Goal: Task Accomplishment & Management: Manage account settings

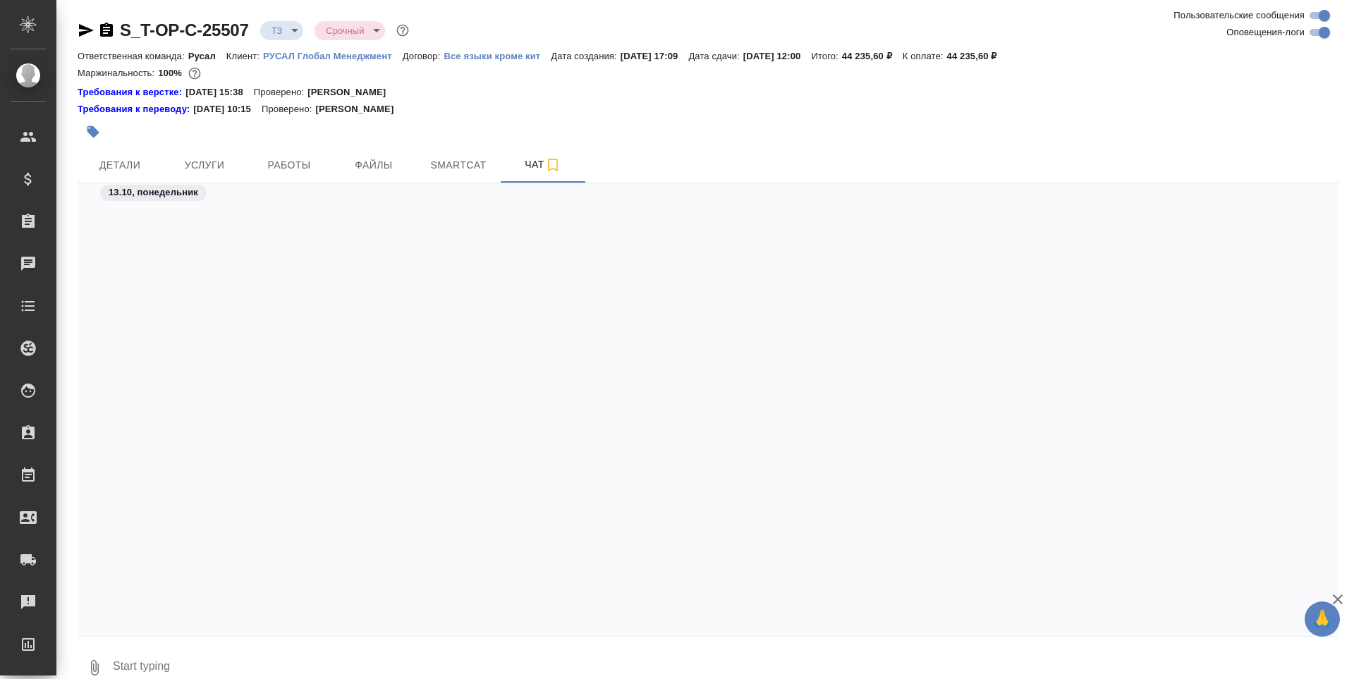
scroll to position [2653, 0]
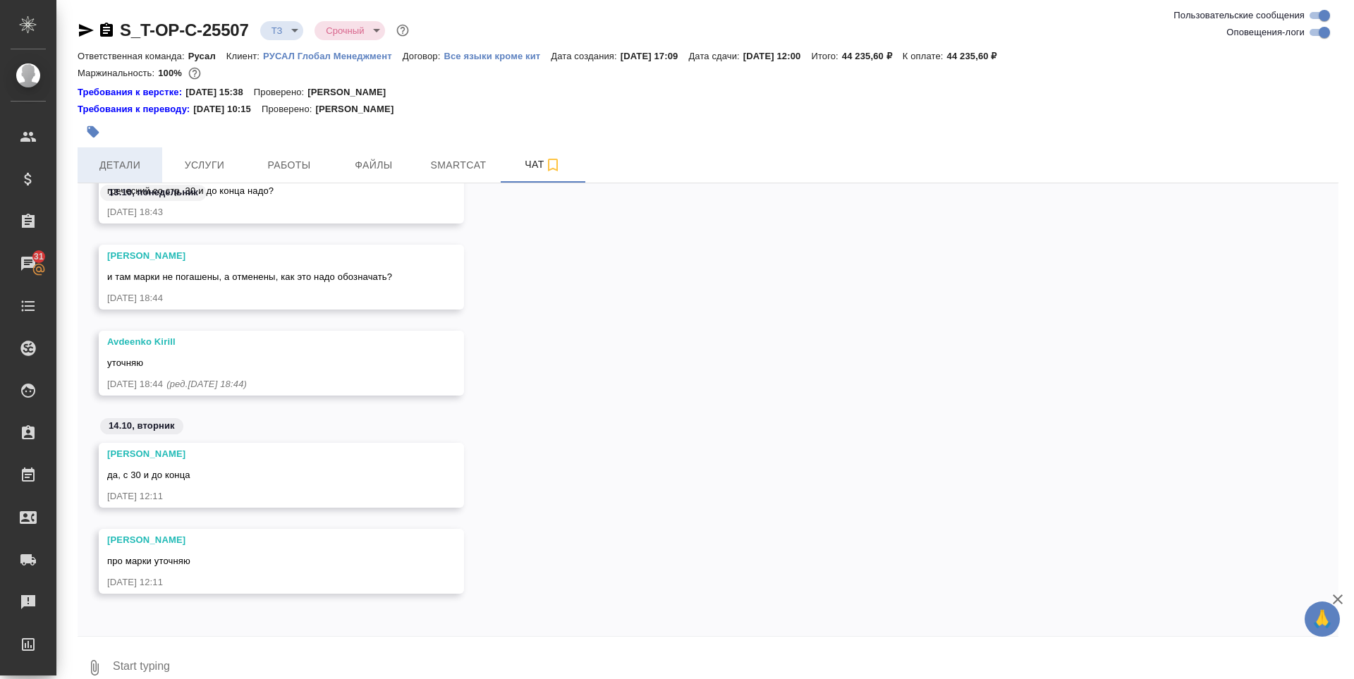
click at [98, 152] on button "Детали" at bounding box center [120, 164] width 85 height 35
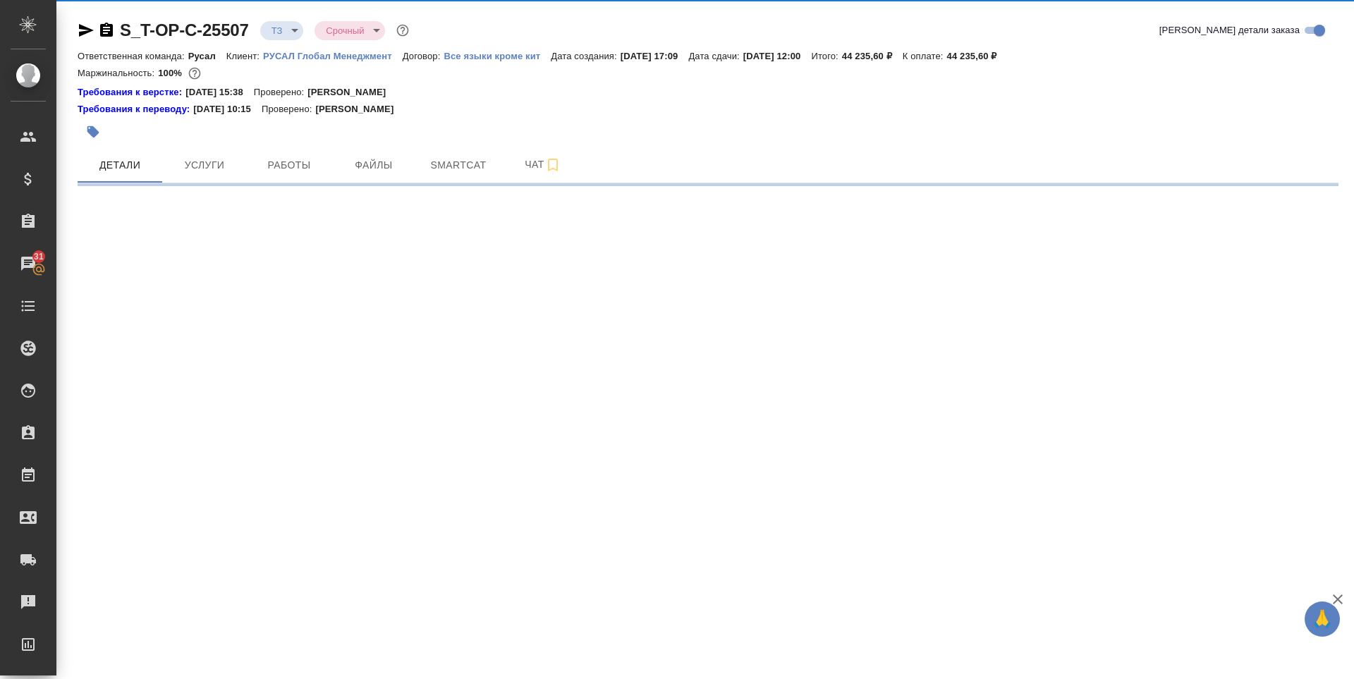
select select "RU"
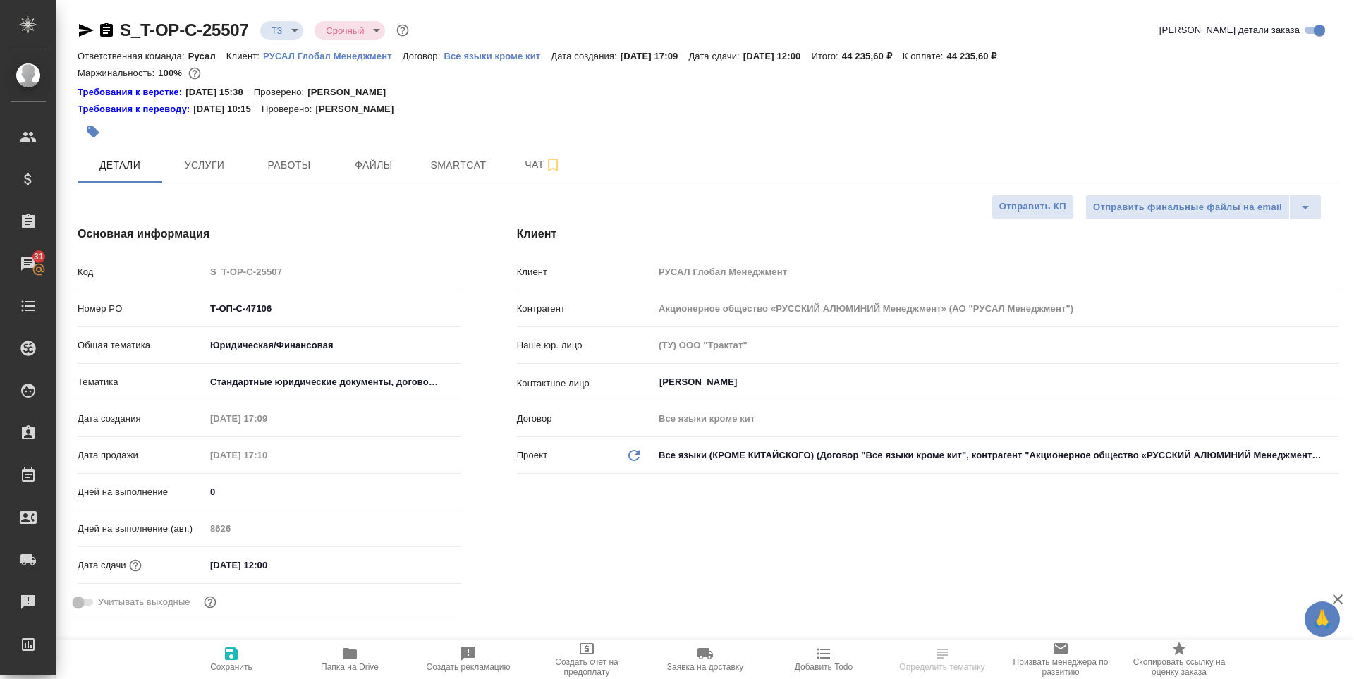
type textarea "x"
click at [363, 652] on span "Папка на Drive" at bounding box center [350, 658] width 102 height 27
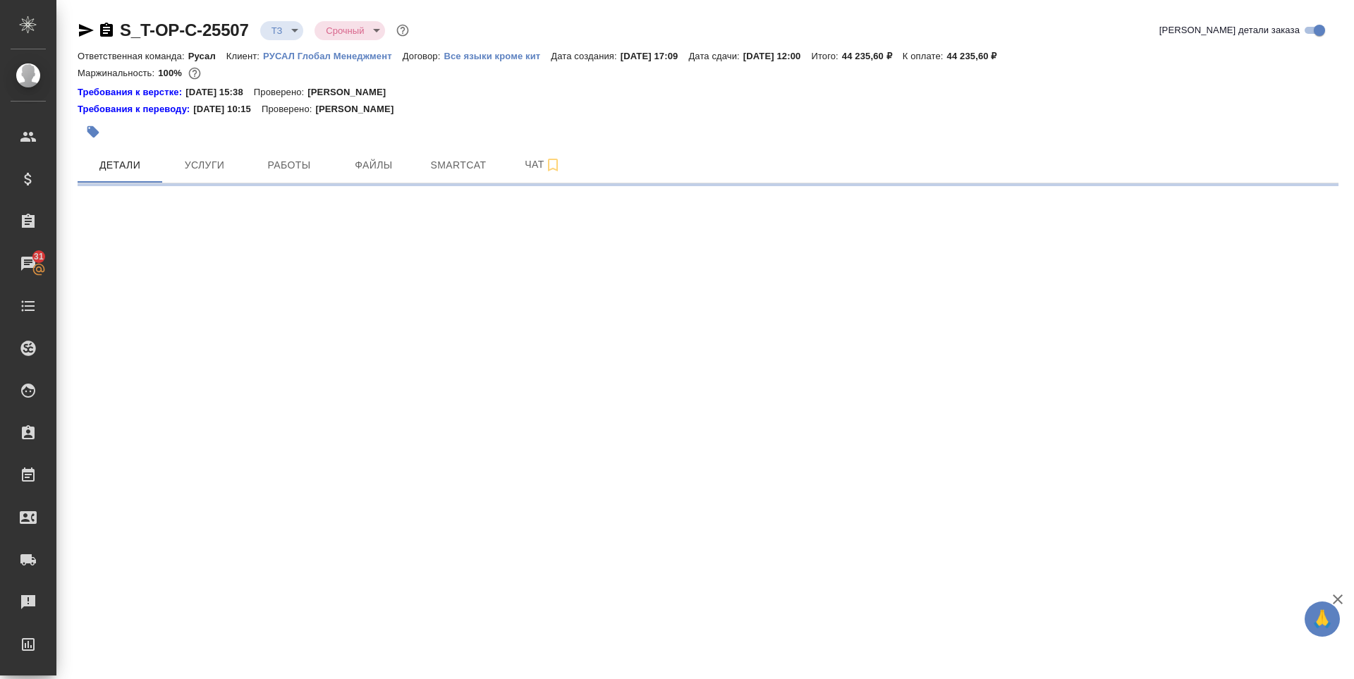
select select "RU"
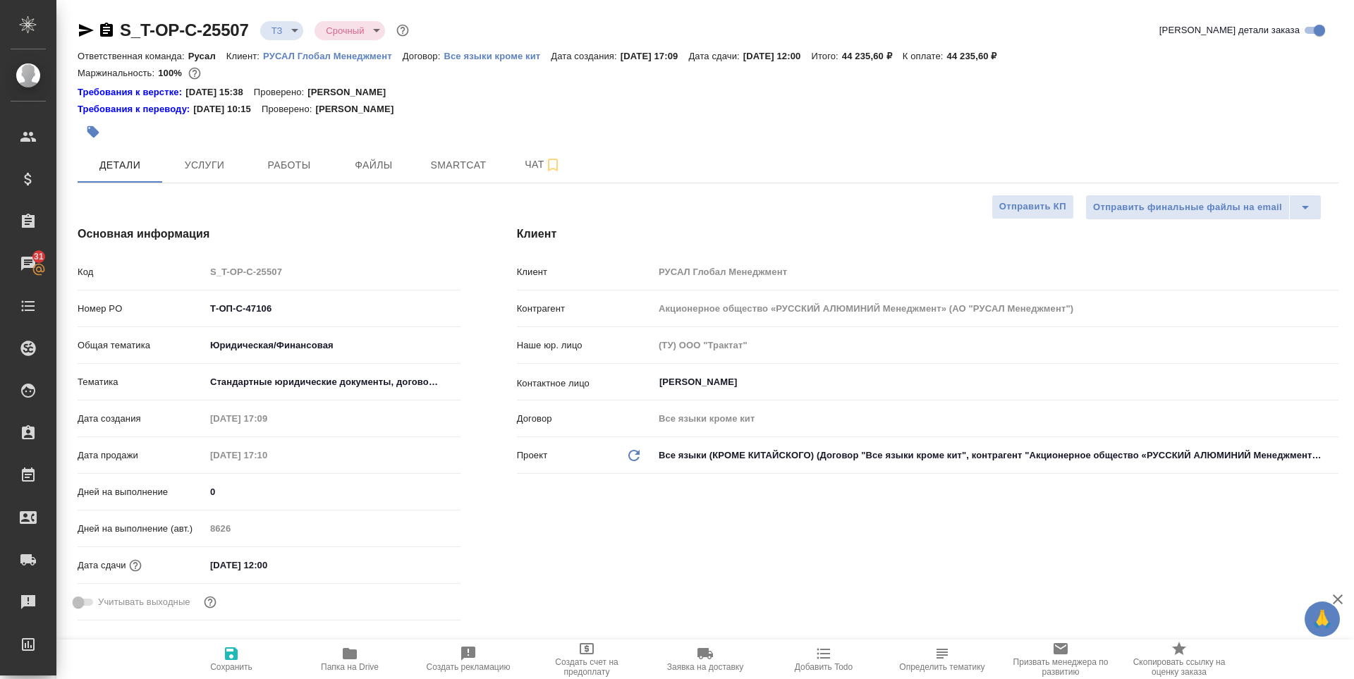
type textarea "x"
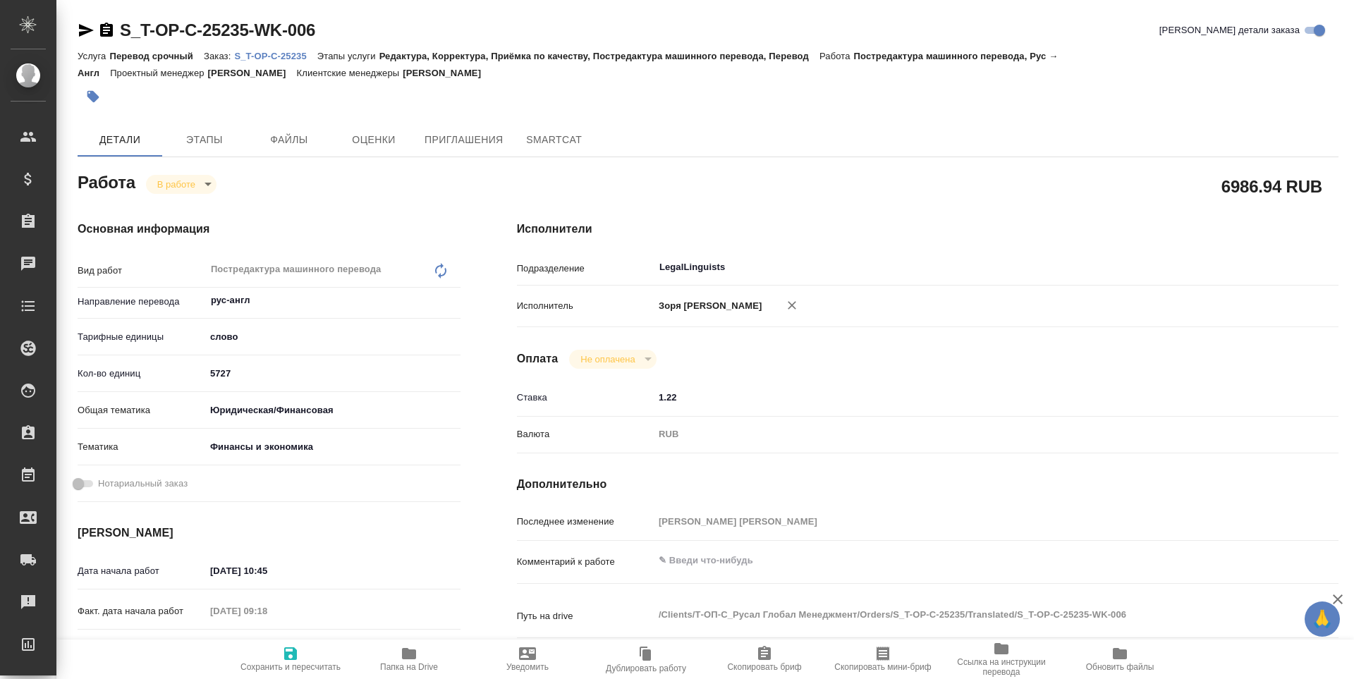
type textarea "x"
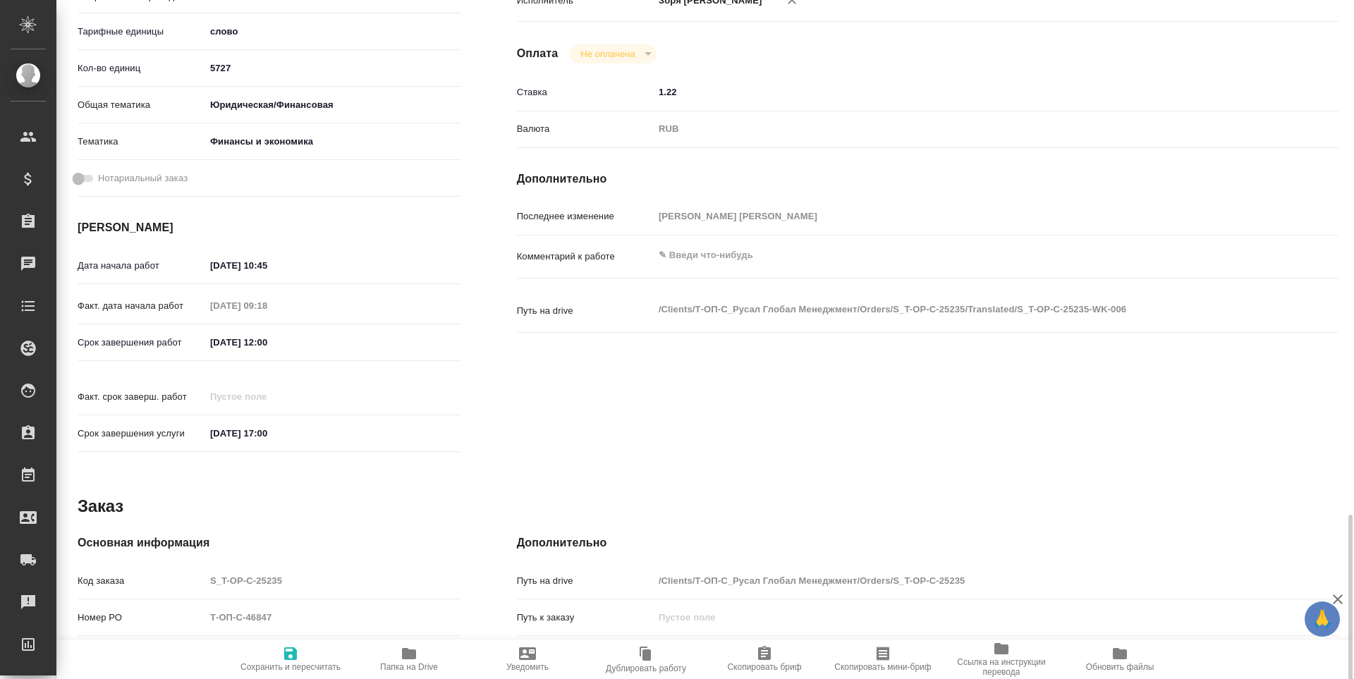
scroll to position [524, 0]
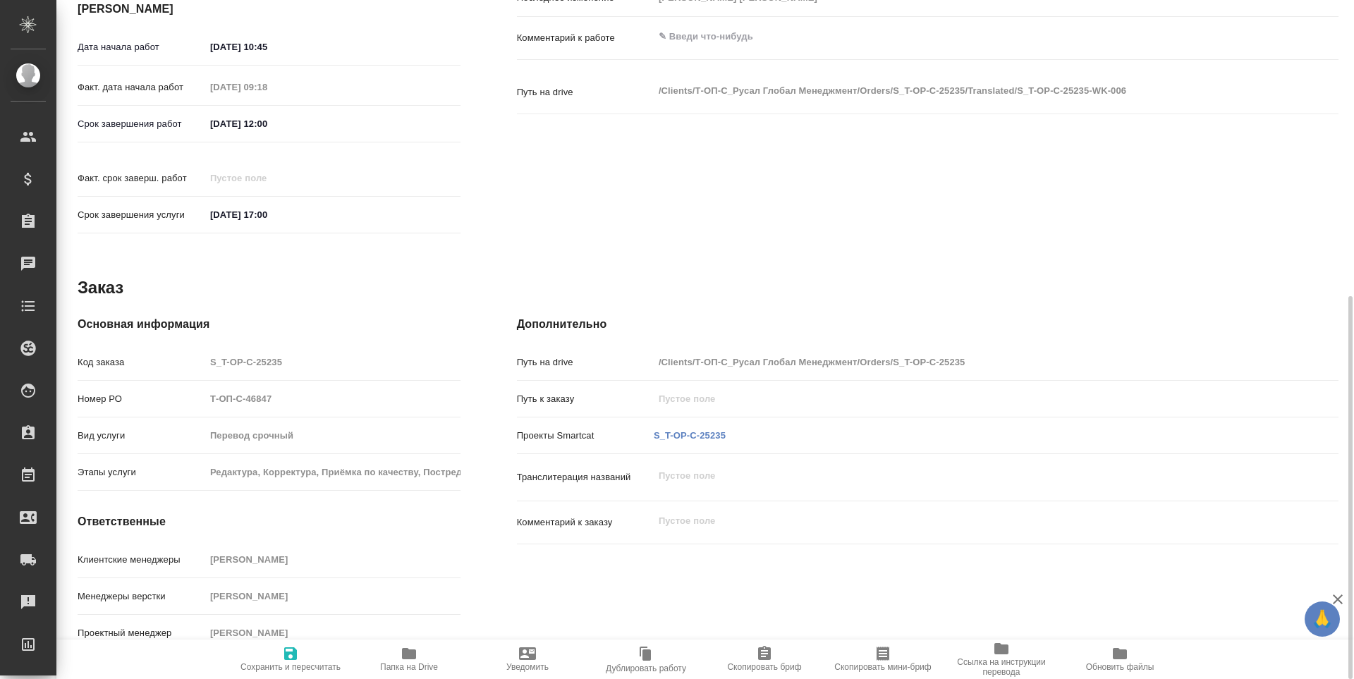
type textarea "x"
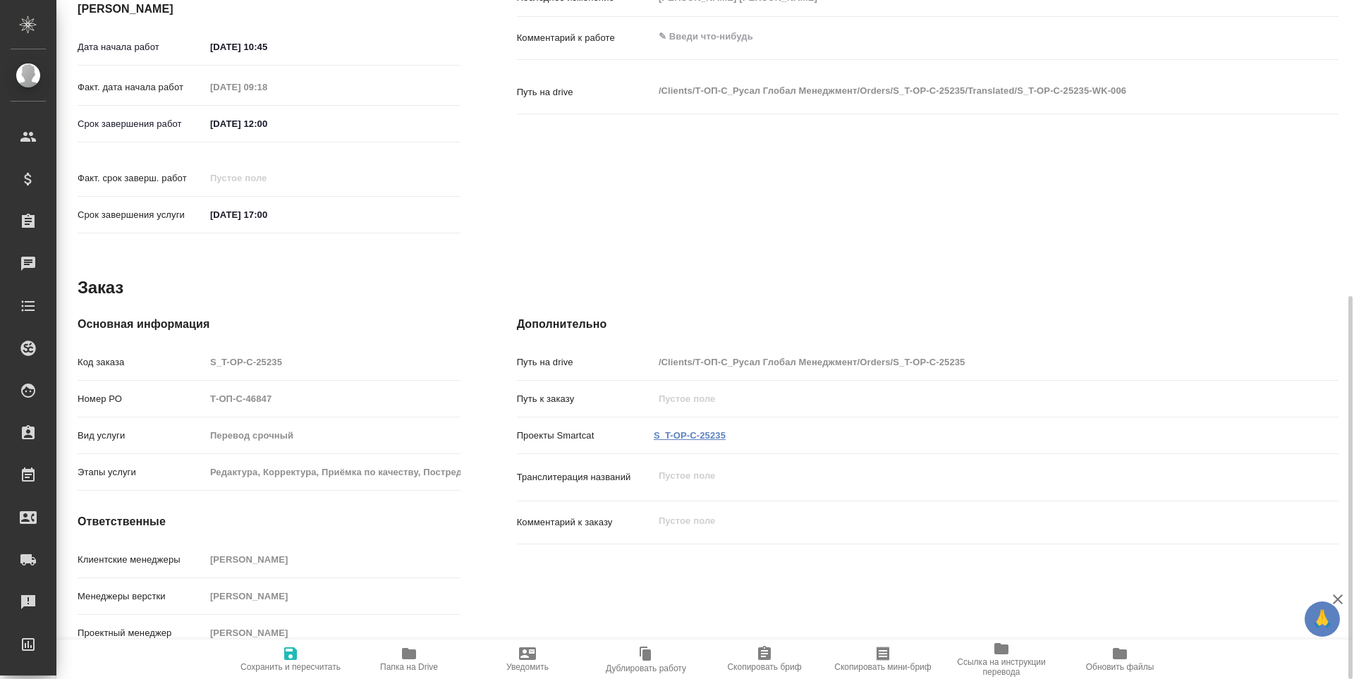
click at [701, 430] on link "S_T-OP-C-25235" at bounding box center [690, 435] width 72 height 11
type textarea "x"
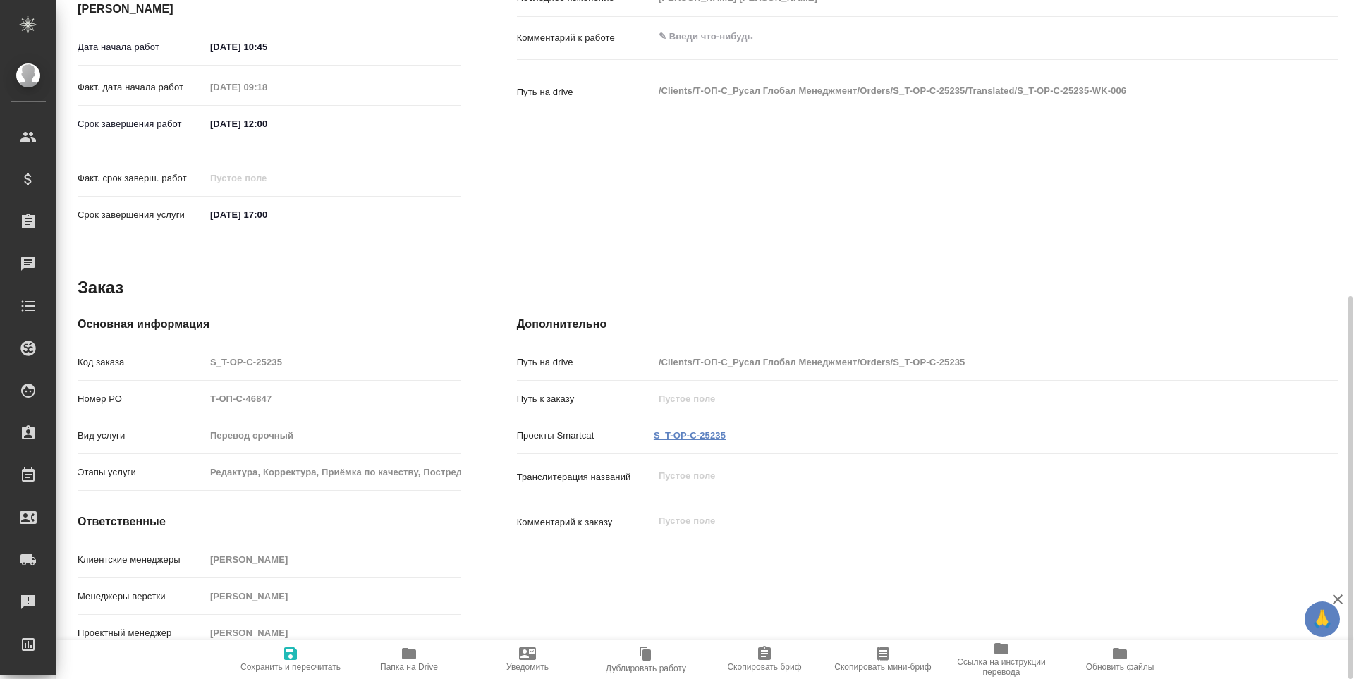
type textarea "x"
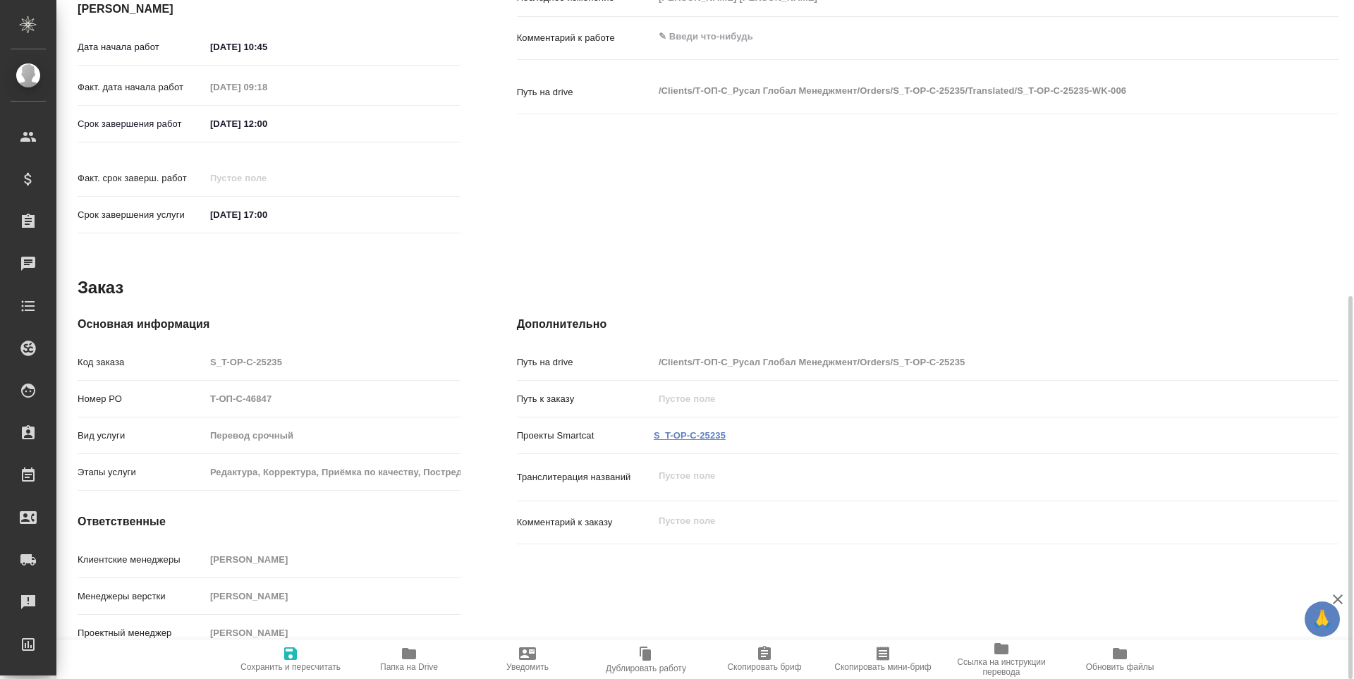
type textarea "x"
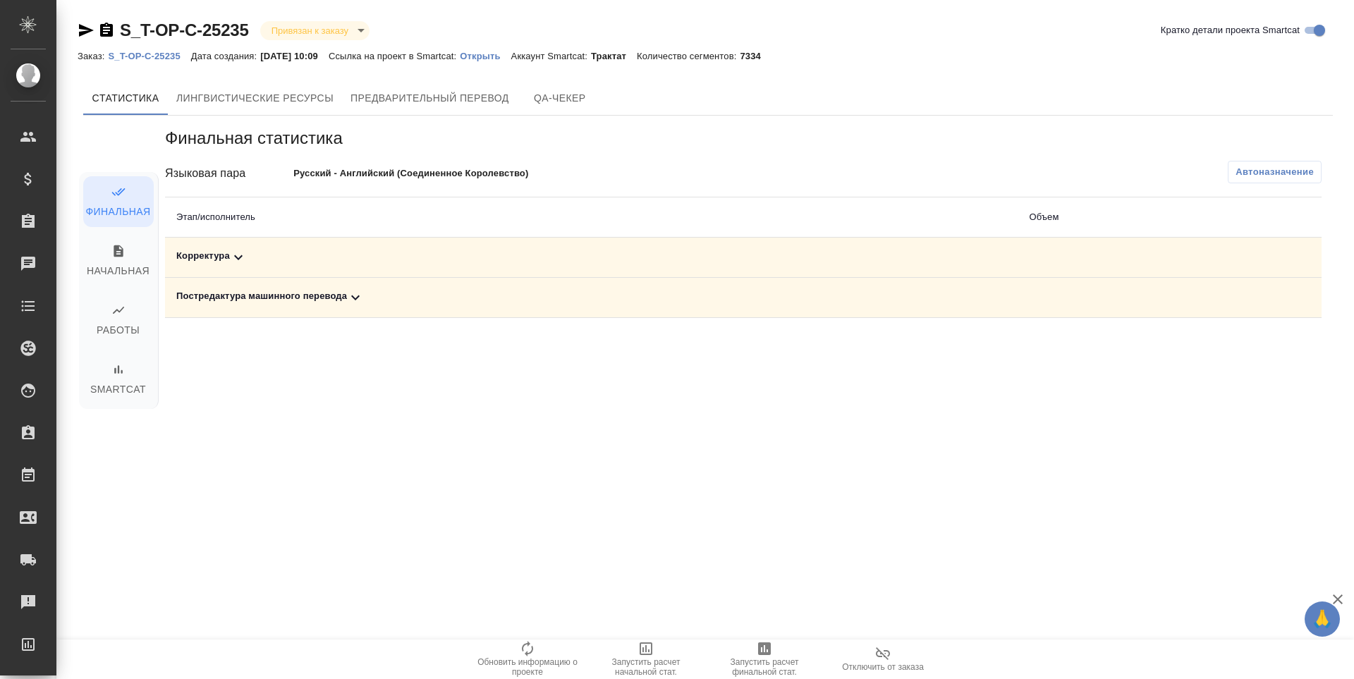
click at [226, 297] on div "Постредактура машинного перевода" at bounding box center [591, 297] width 830 height 17
click at [751, 665] on span "Запустить расчет финальной стат." at bounding box center [765, 667] width 102 height 20
click at [236, 301] on div "Постредактура машинного перевода" at bounding box center [591, 297] width 830 height 17
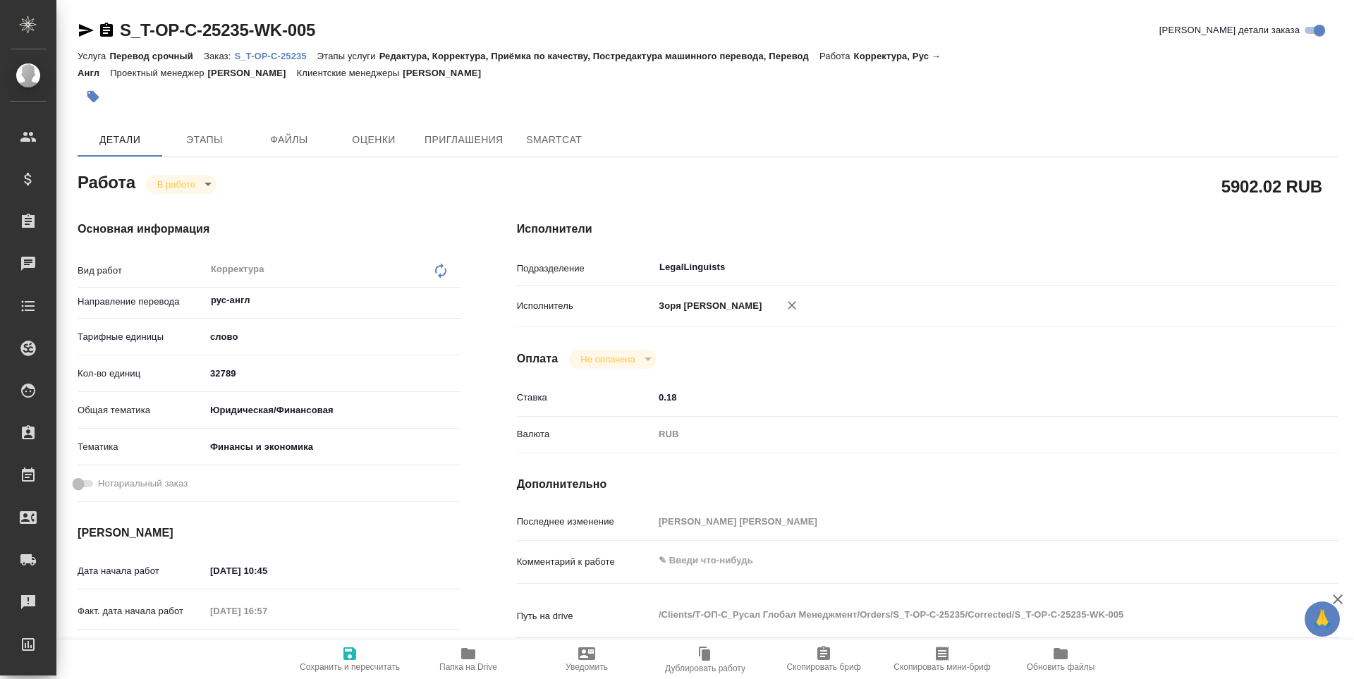
type textarea "x"
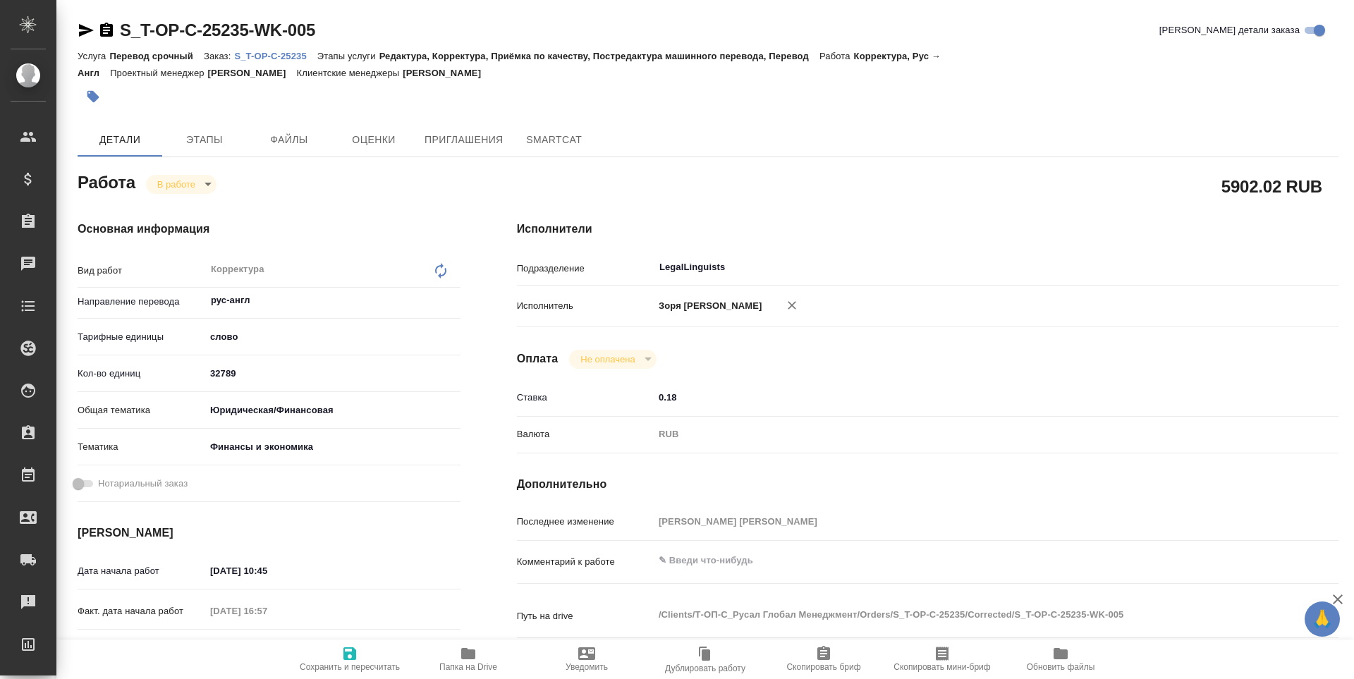
type textarea "x"
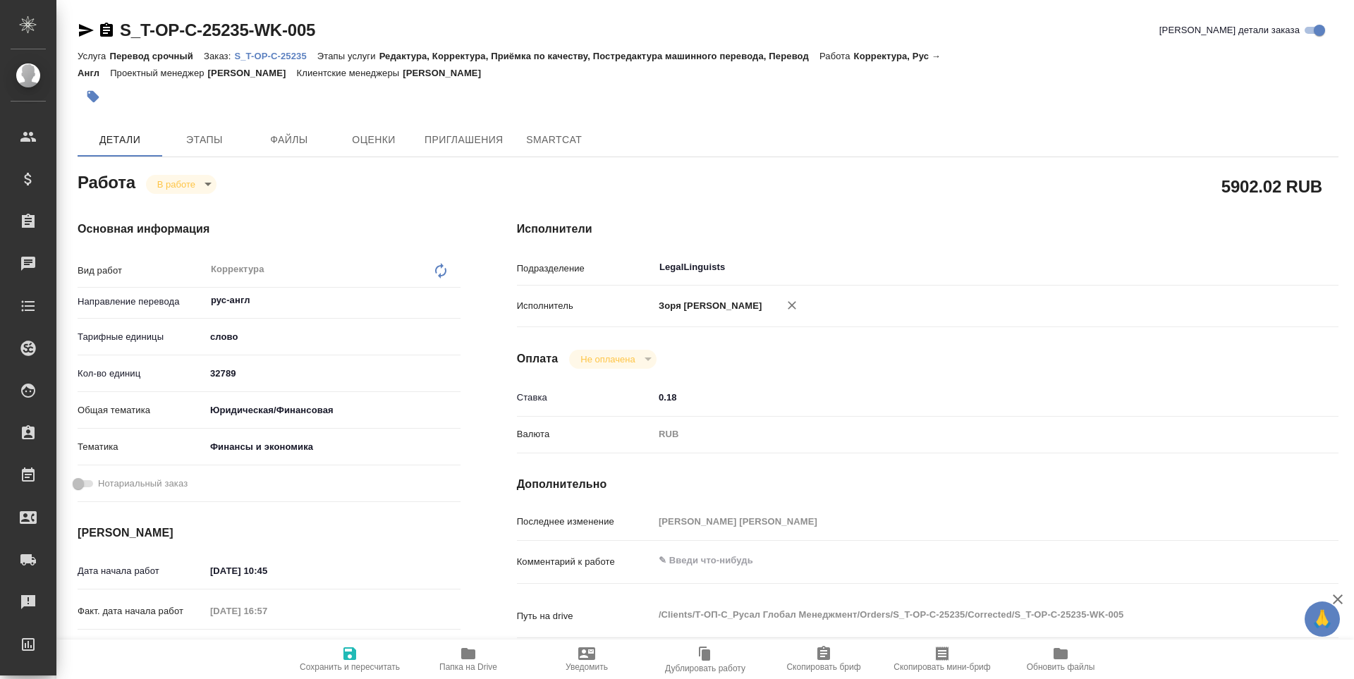
type textarea "x"
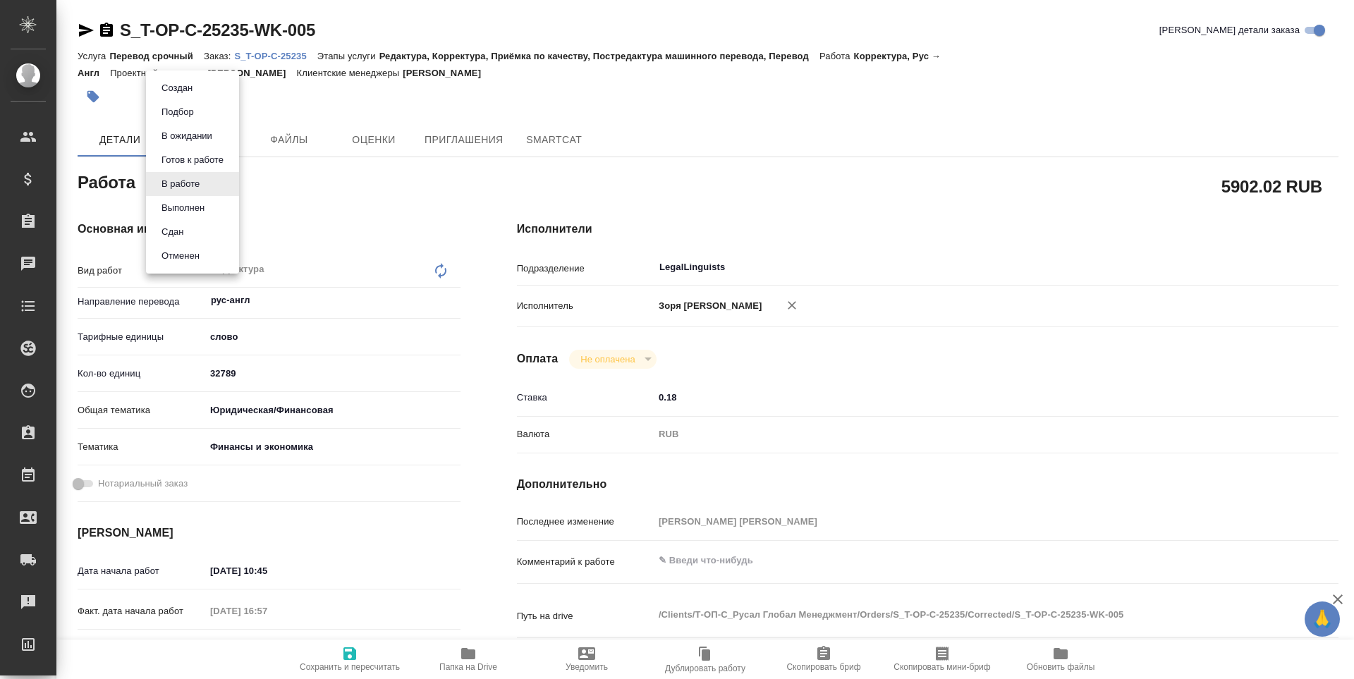
click at [178, 193] on body "🙏 .cls-1 fill:#fff; AWATERA Zoria Tatiana Клиенты Спецификации Заказы Чаты Todo…" at bounding box center [677, 339] width 1354 height 679
type textarea "x"
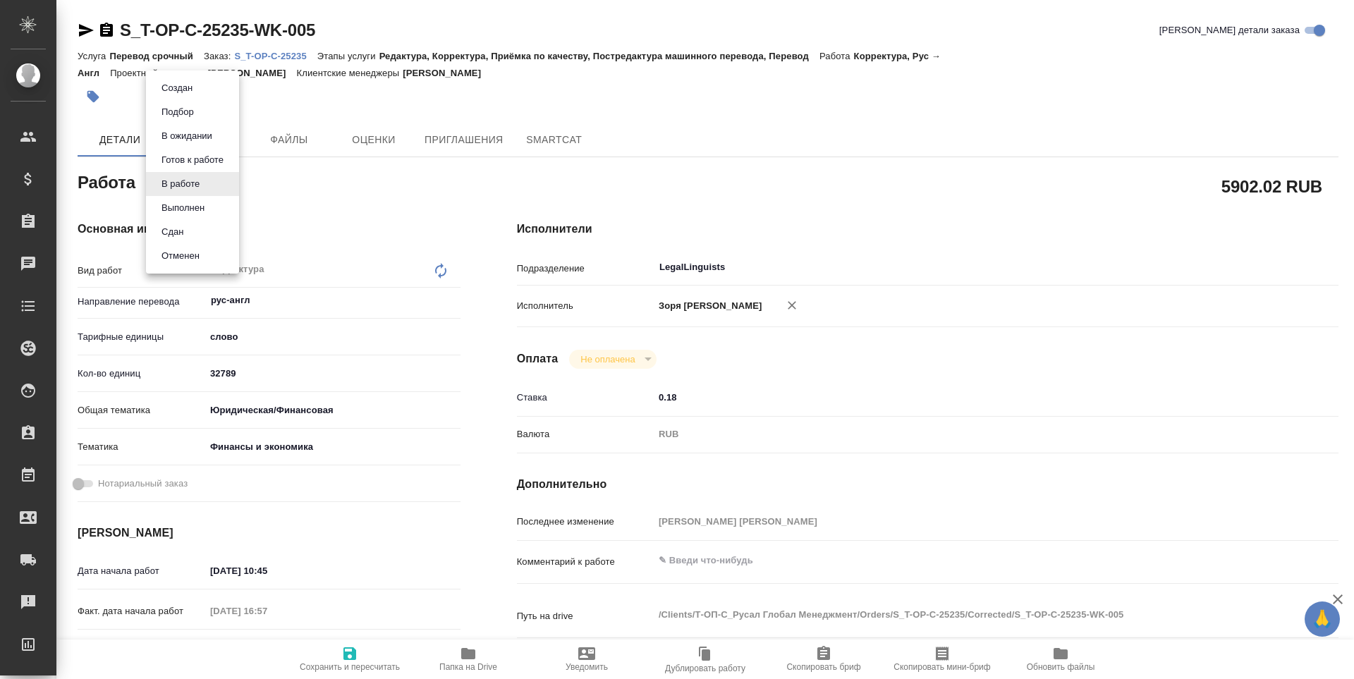
type textarea "x"
click at [192, 210] on button "Выполнен" at bounding box center [182, 208] width 51 height 16
type textarea "x"
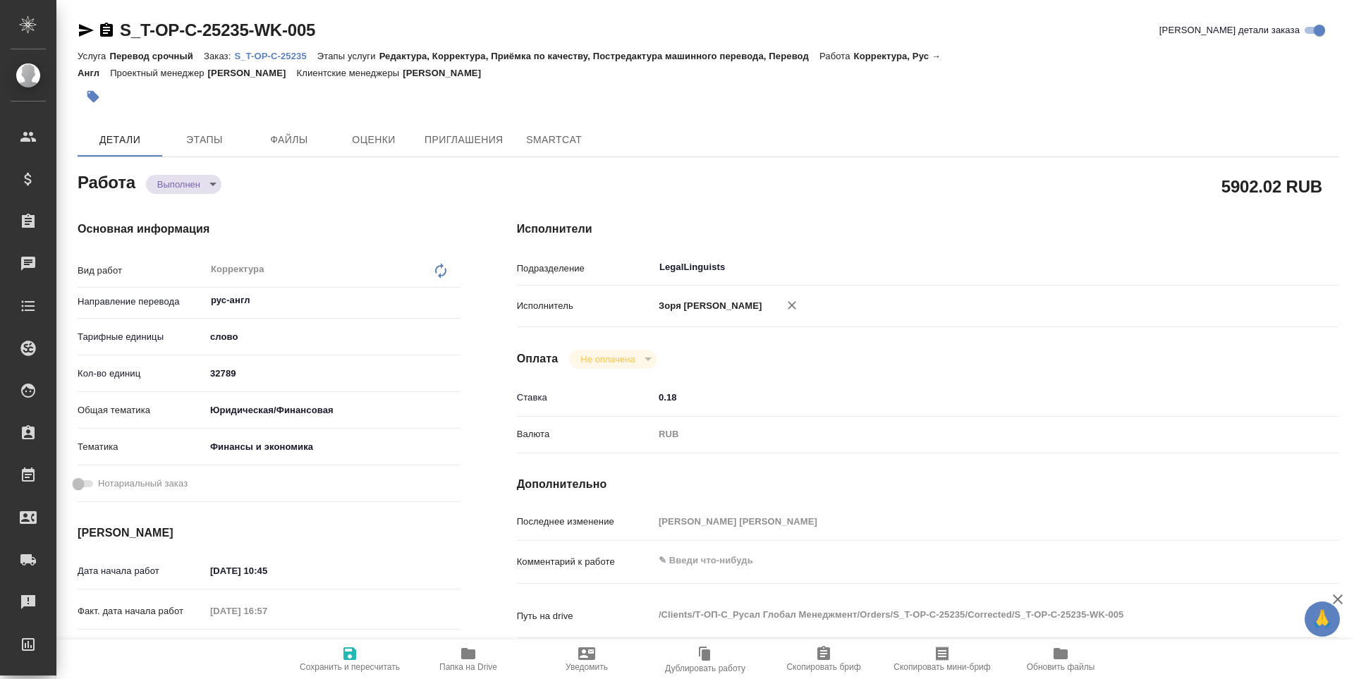
type textarea "x"
click at [461, 655] on icon "button" at bounding box center [468, 653] width 17 height 17
type textarea "x"
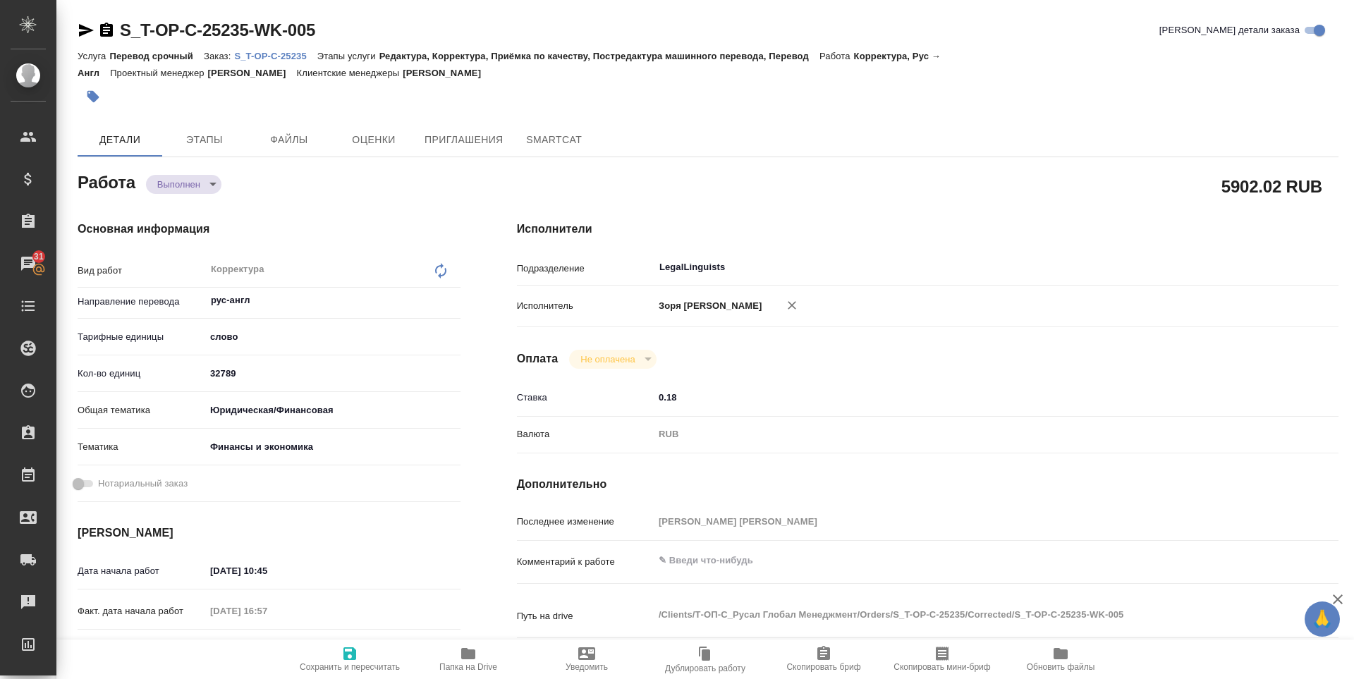
type textarea "x"
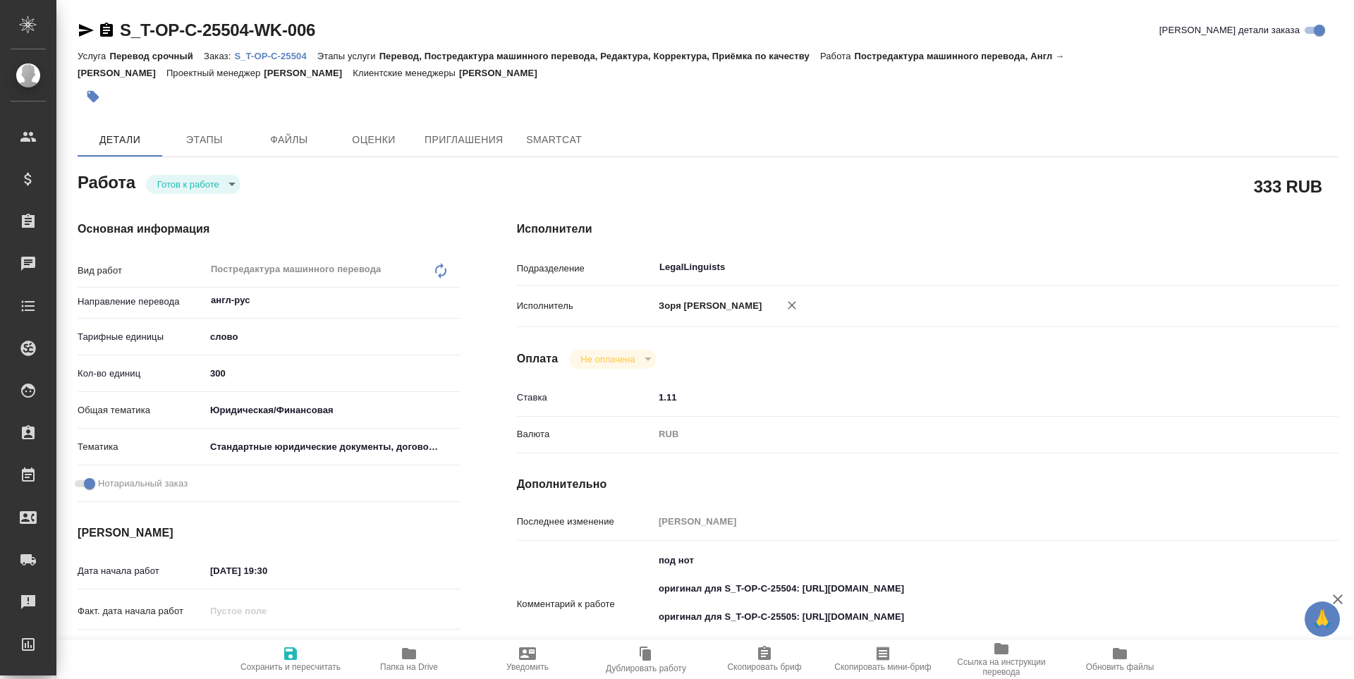
click at [226, 186] on body "🙏 .cls-1 fill:#fff; AWATERA [PERSON_NAME] Спецификации Заказы Чаты Todo Проекты…" at bounding box center [677, 339] width 1354 height 679
click at [223, 210] on li "В работе" at bounding box center [193, 208] width 95 height 24
type textarea "x"
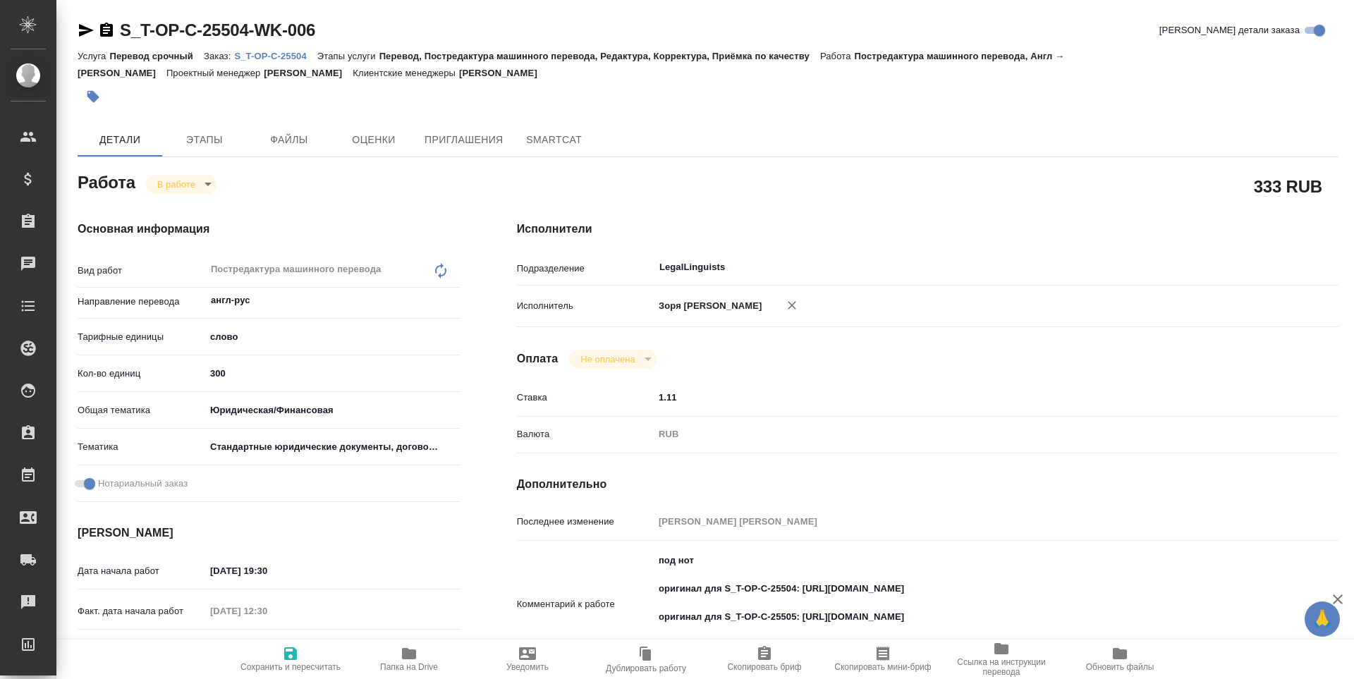
type textarea "x"
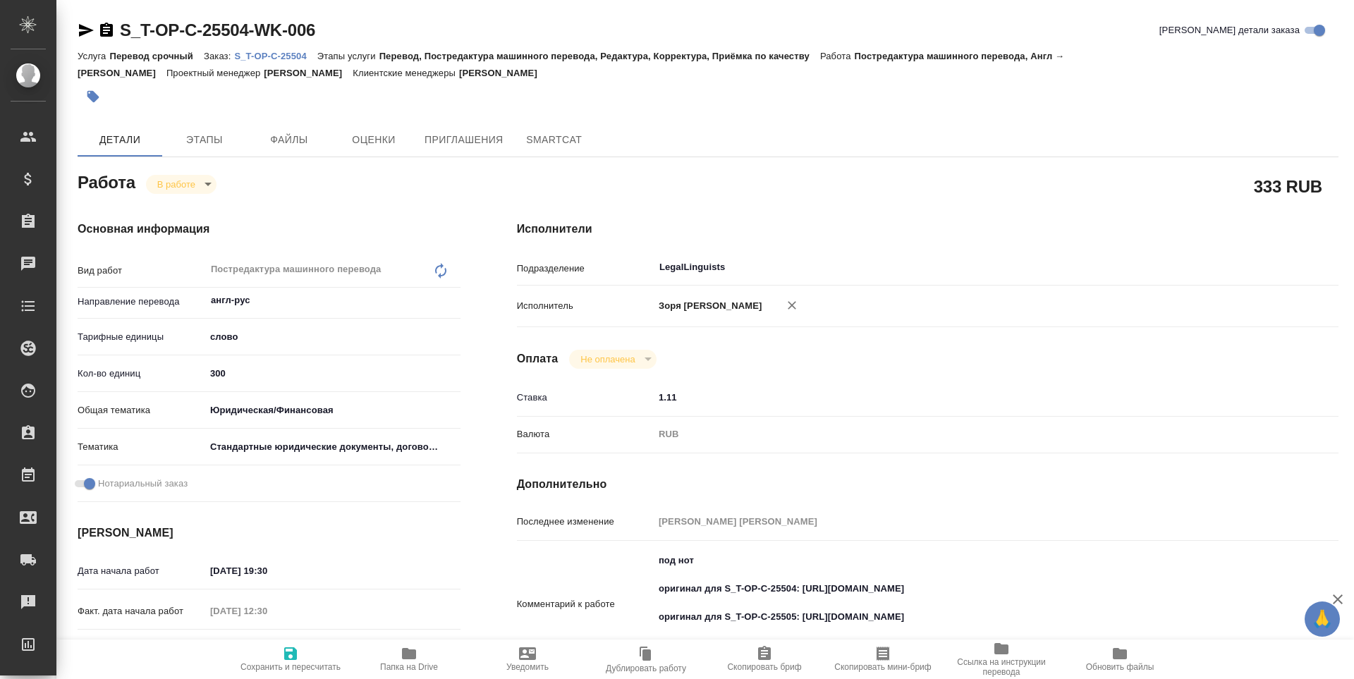
type textarea "x"
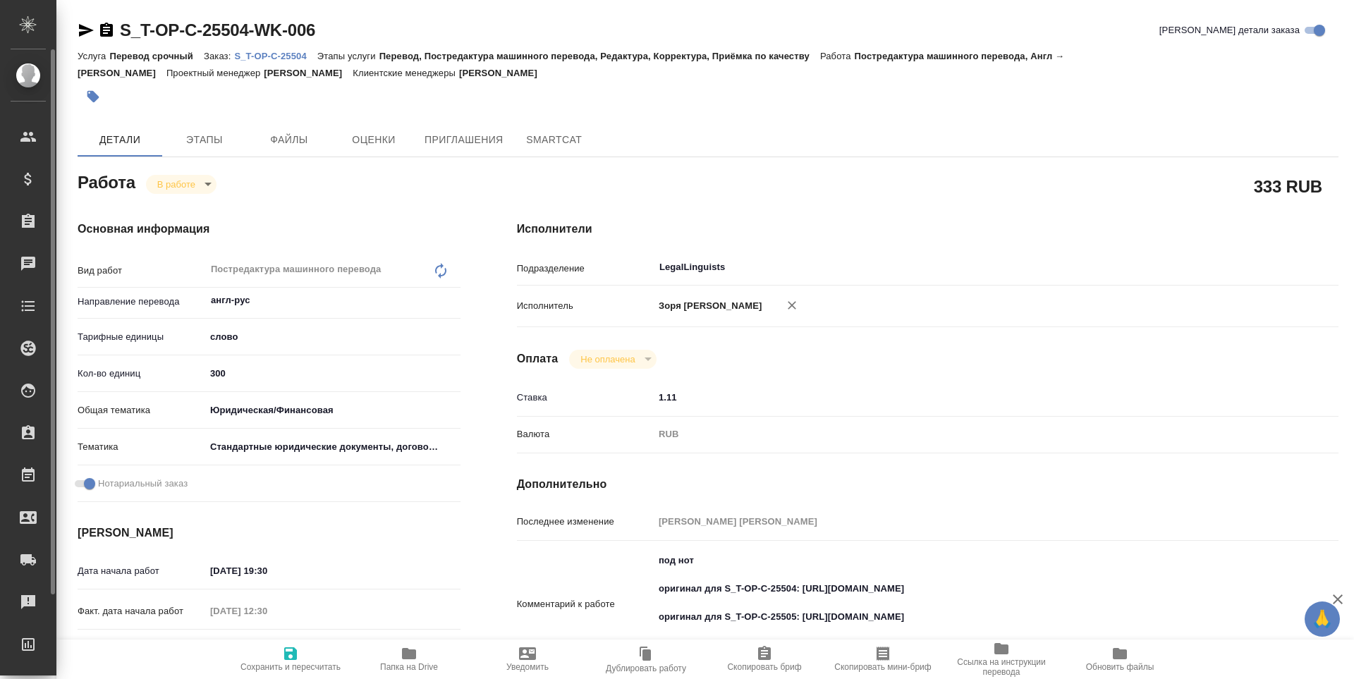
type textarea "x"
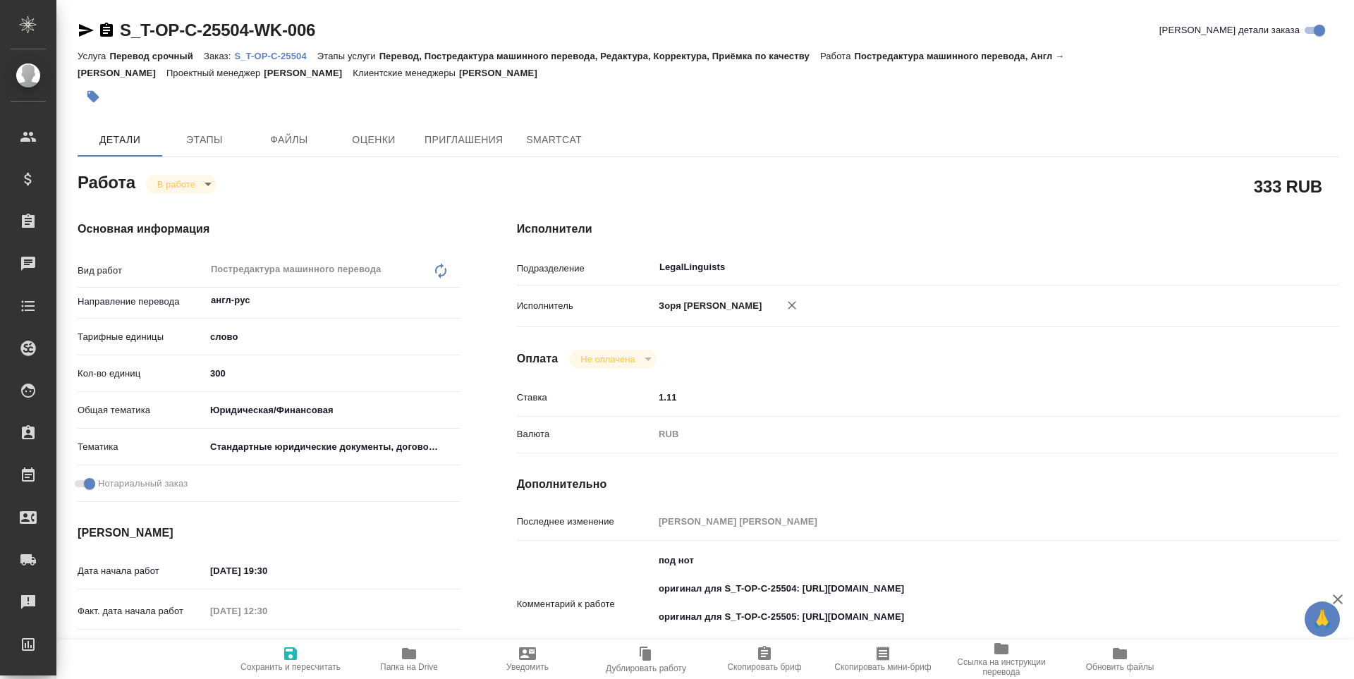
type textarea "x"
drag, startPoint x: 796, startPoint y: 603, endPoint x: 964, endPoint y: 605, distance: 167.2
click at [966, 605] on textarea "под нот оригинал для S_T-OP-C-25504: [URL][DOMAIN_NAME] оригинал для S_T-OP-C-2…" at bounding box center [962, 604] width 615 height 109
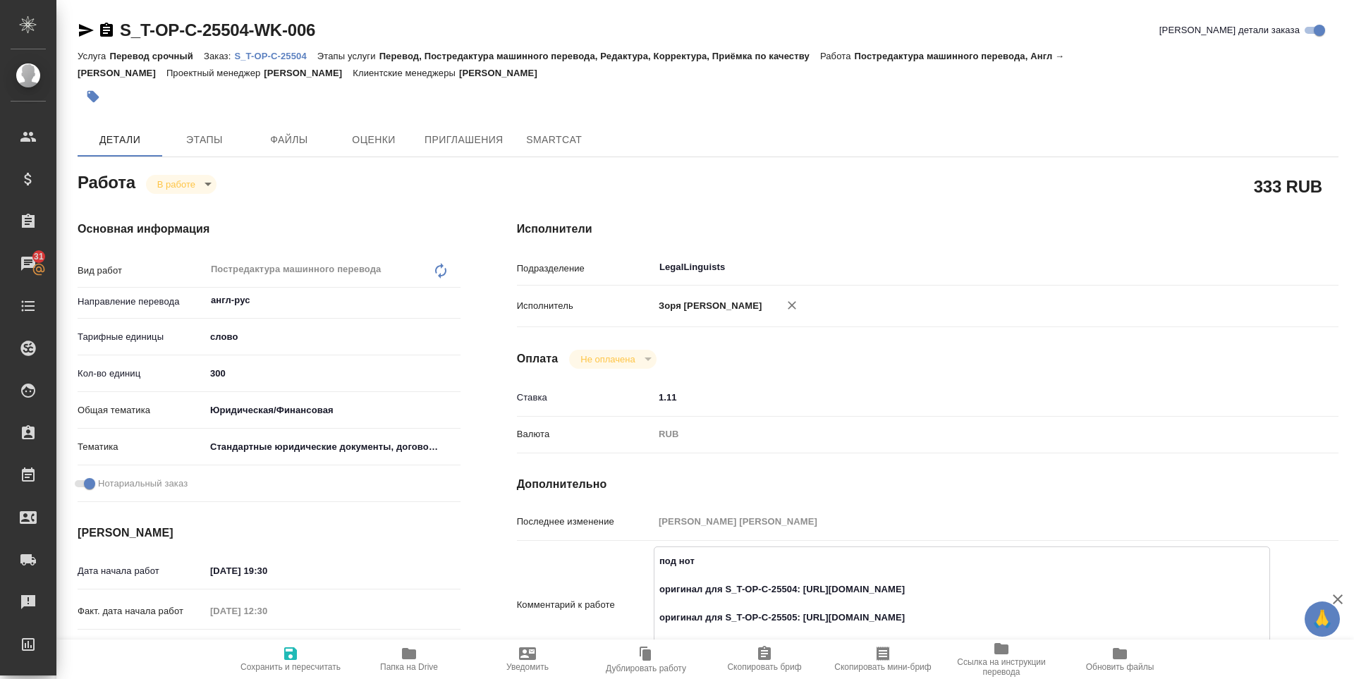
click at [801, 604] on textarea "под нот оригинал для S_T-OP-C-25504: [URL][DOMAIN_NAME] оригинал для S_T-OP-C-2…" at bounding box center [962, 604] width 615 height 109
drag, startPoint x: 799, startPoint y: 602, endPoint x: 1009, endPoint y: 602, distance: 210.2
click at [1009, 602] on textarea "под нот оригинал для S_T-OP-C-25504: [URL][DOMAIN_NAME] оригинал для S_T-OP-C-2…" at bounding box center [962, 604] width 615 height 109
type textarea "x"
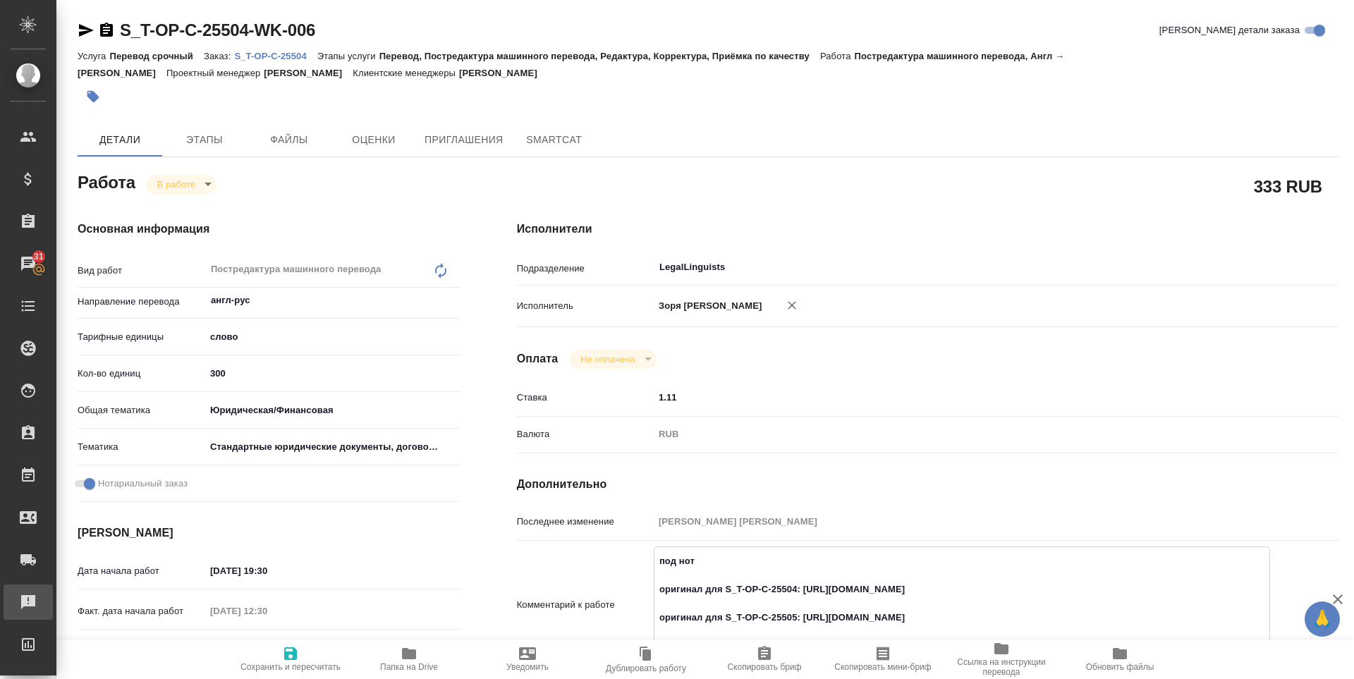
type textarea "x"
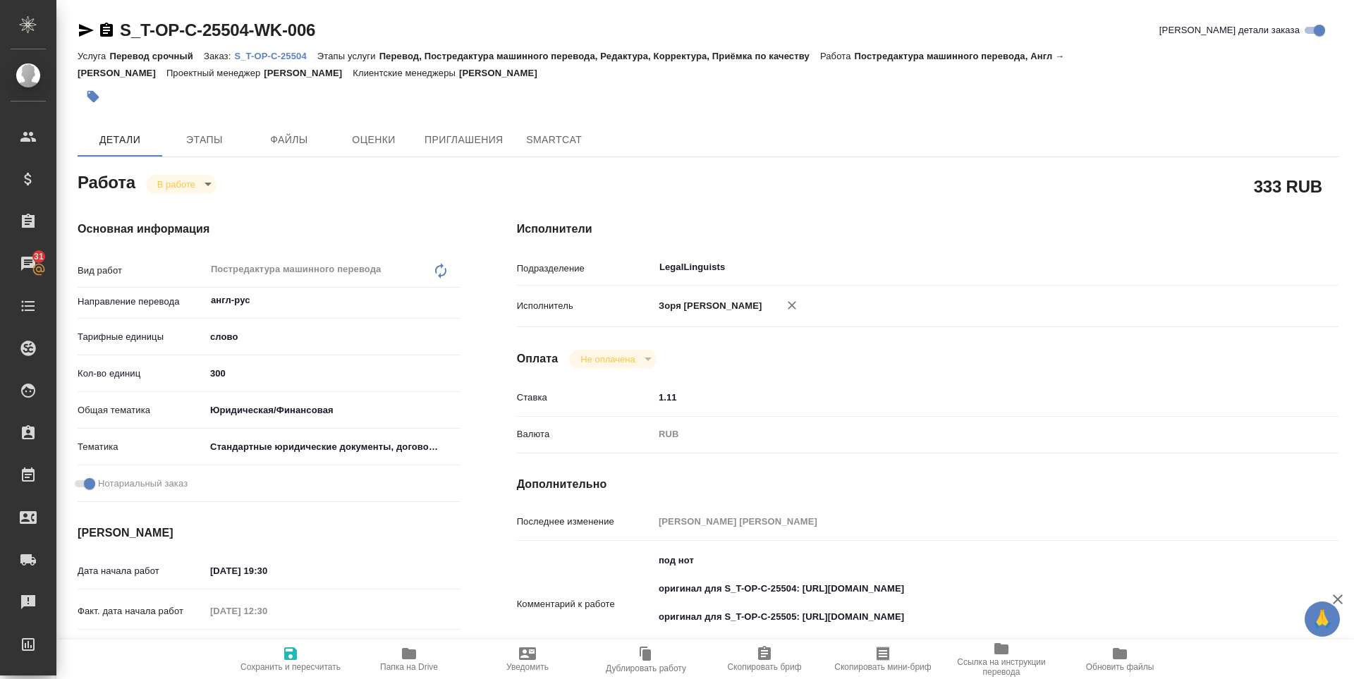
type textarea "x"
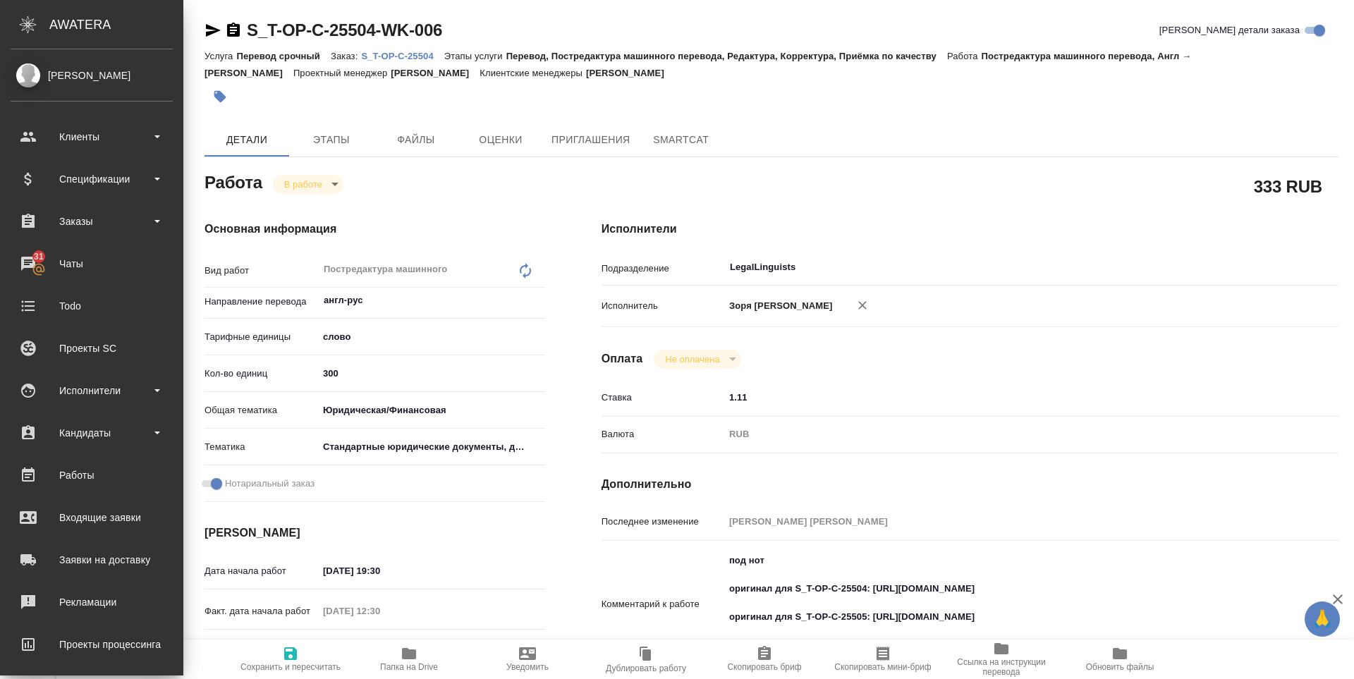
type textarea "x"
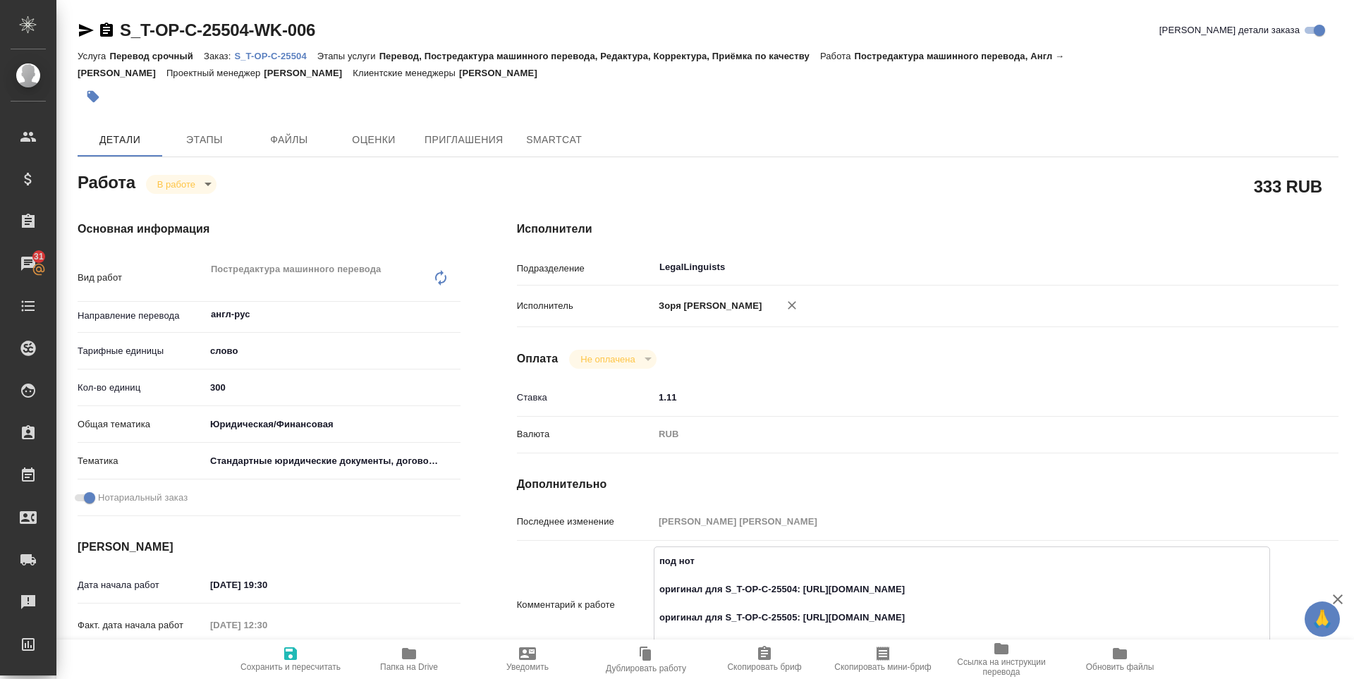
scroll to position [305, 0]
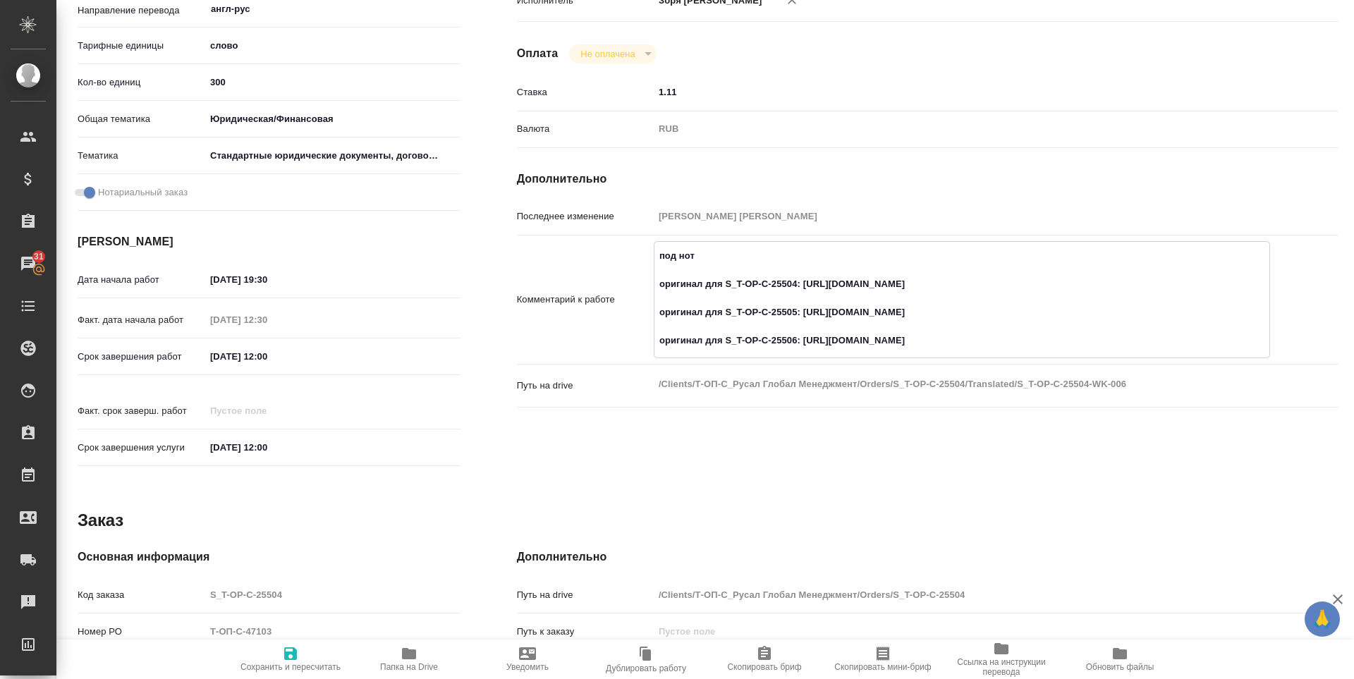
type textarea "x"
drag, startPoint x: 799, startPoint y: 327, endPoint x: 1010, endPoint y: 330, distance: 211.0
click at [1010, 330] on textarea "под нот оригинал для S_T-OP-C-25504: [URL][DOMAIN_NAME] оригинал для S_T-OP-C-2…" at bounding box center [962, 298] width 615 height 109
type textarea "x"
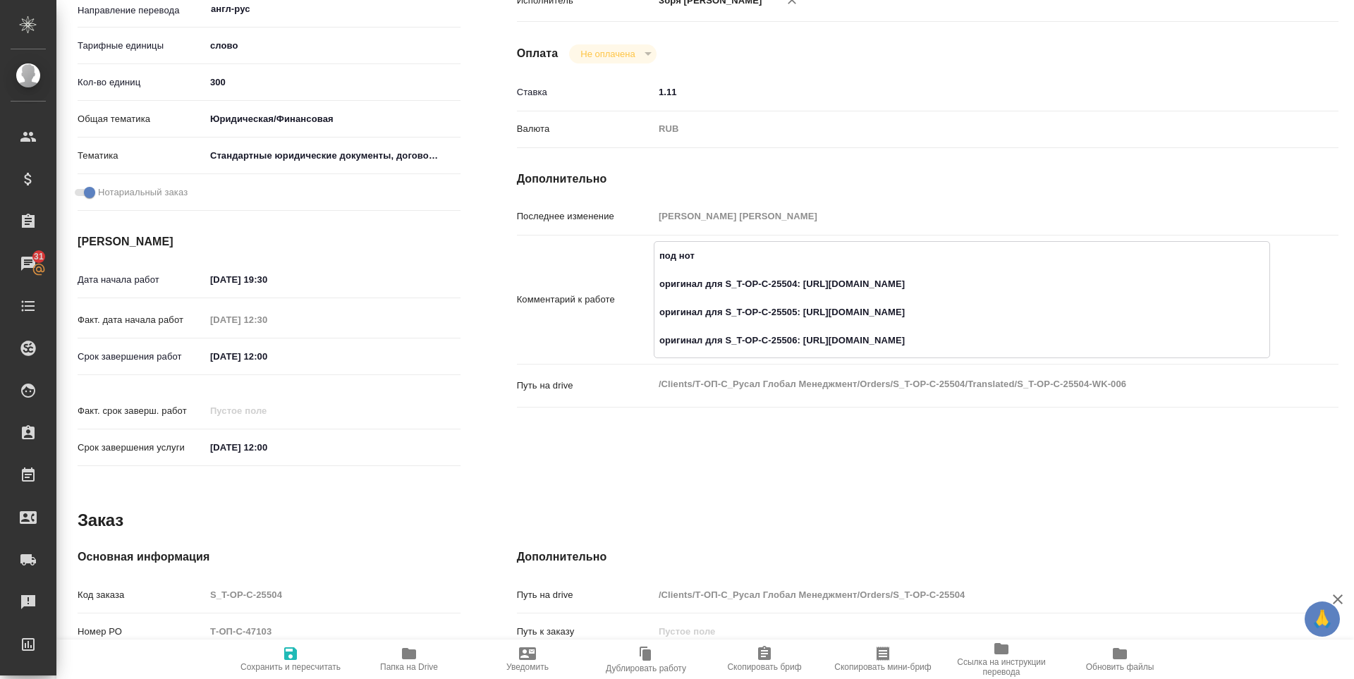
type textarea "x"
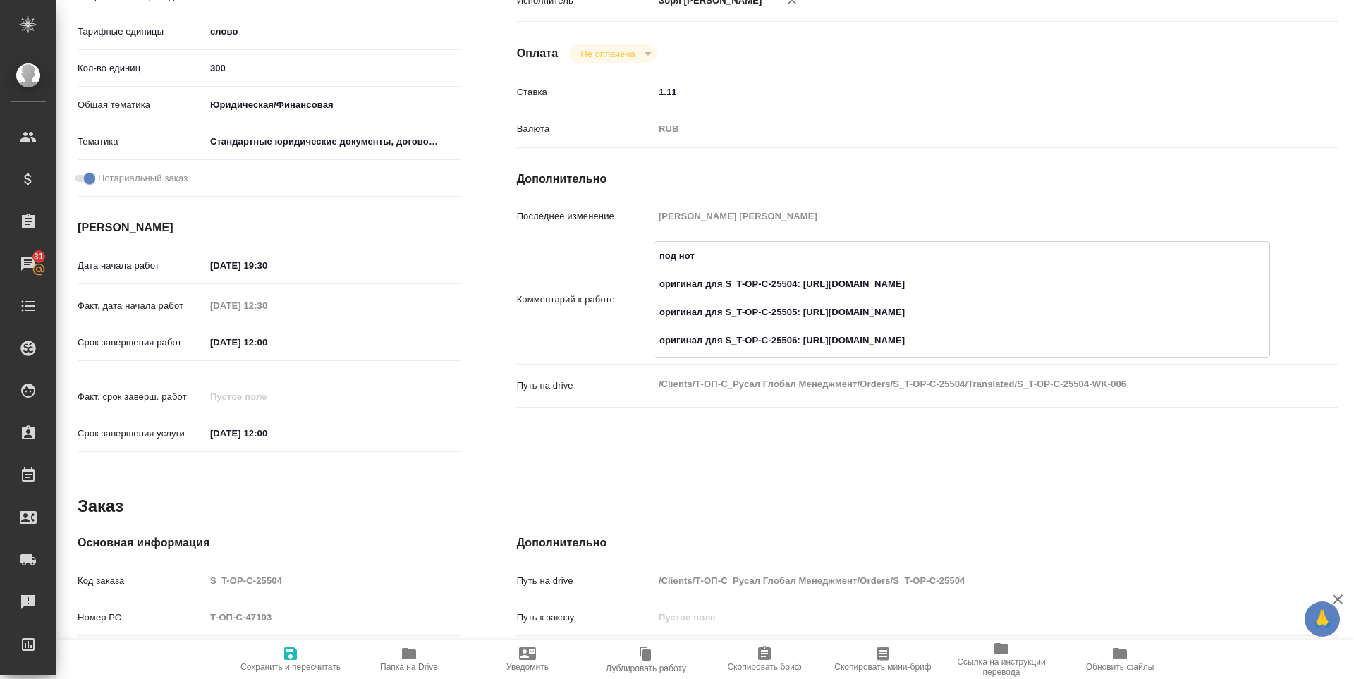
scroll to position [291, 0]
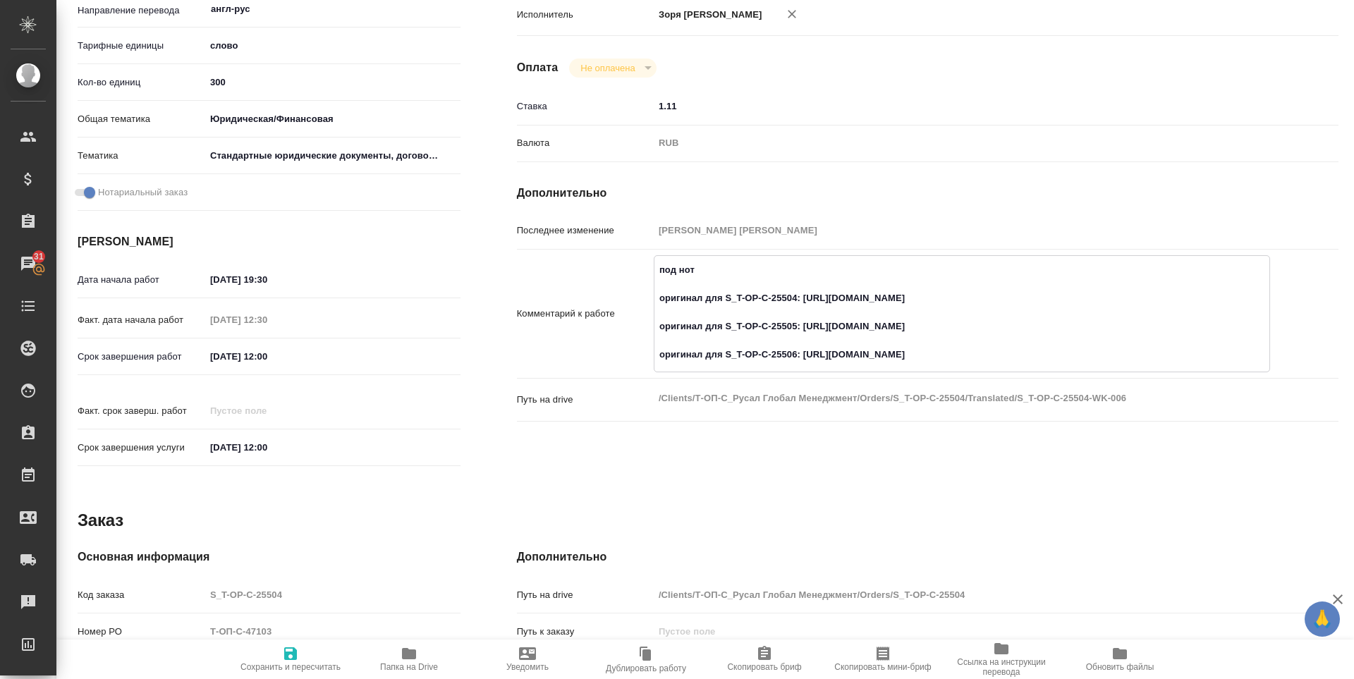
type textarea "x"
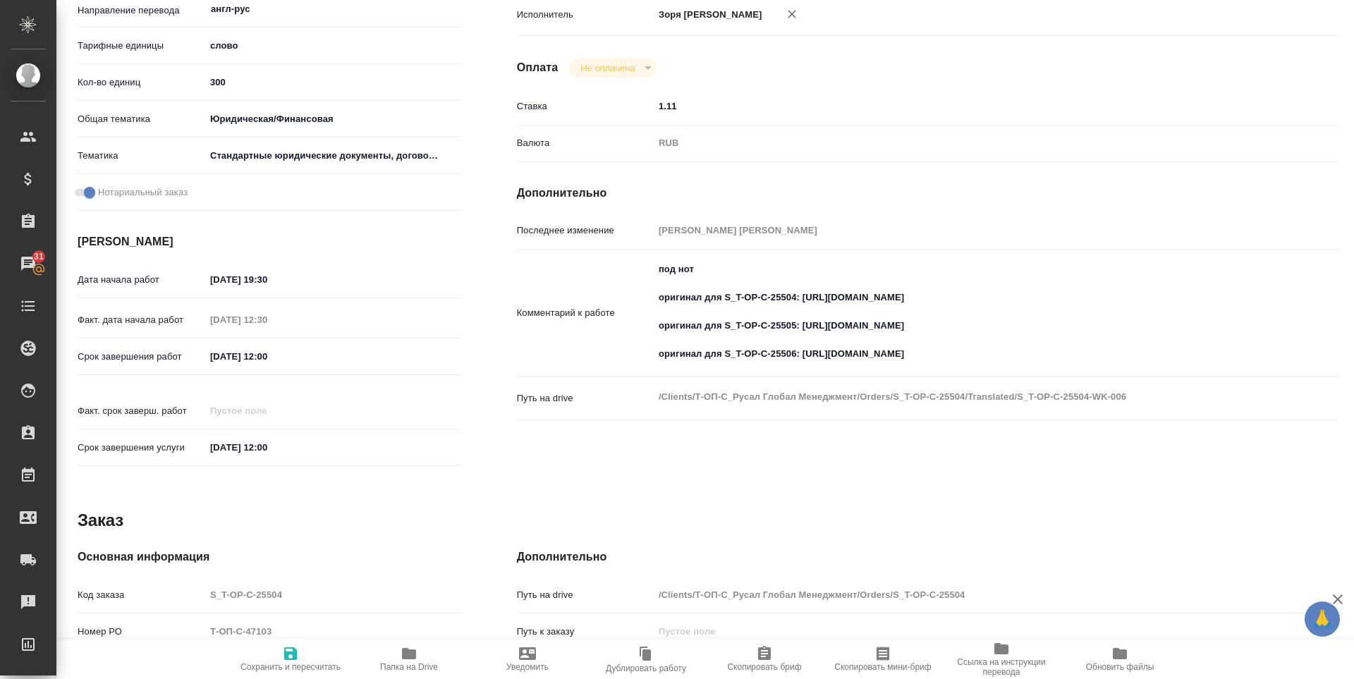
type textarea "x"
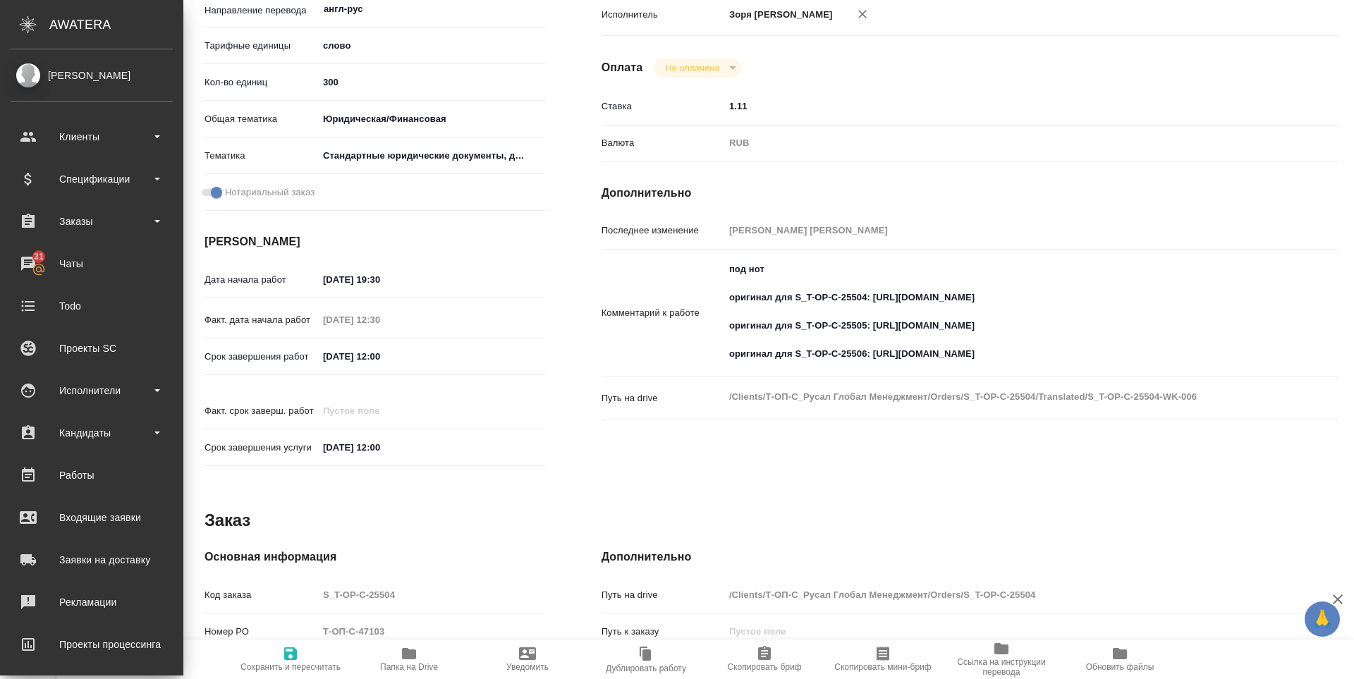
type textarea "x"
drag, startPoint x: 870, startPoint y: 372, endPoint x: 1086, endPoint y: 368, distance: 215.9
click at [1086, 367] on textarea "под нот оригинал для S_T-OP-C-25504: [URL][DOMAIN_NAME] оригинал для S_T-OP-C-2…" at bounding box center [1001, 312] width 552 height 109
type textarea "x"
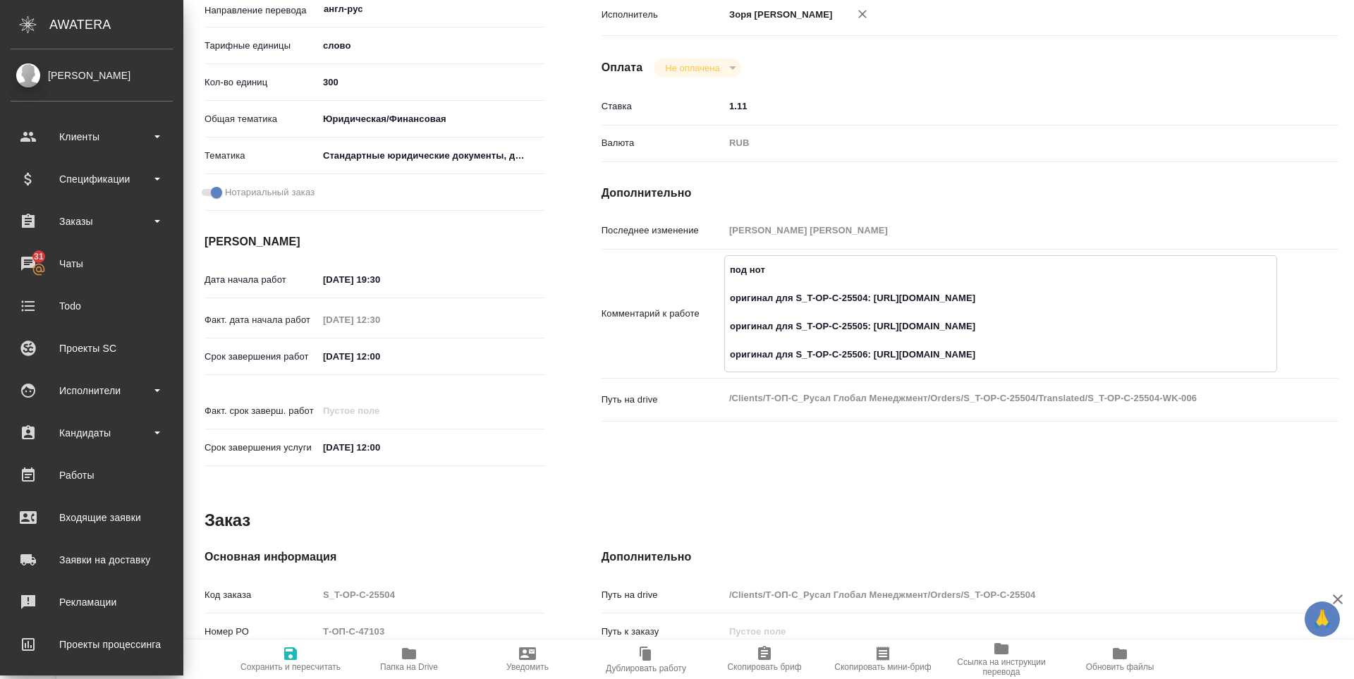
type textarea "x"
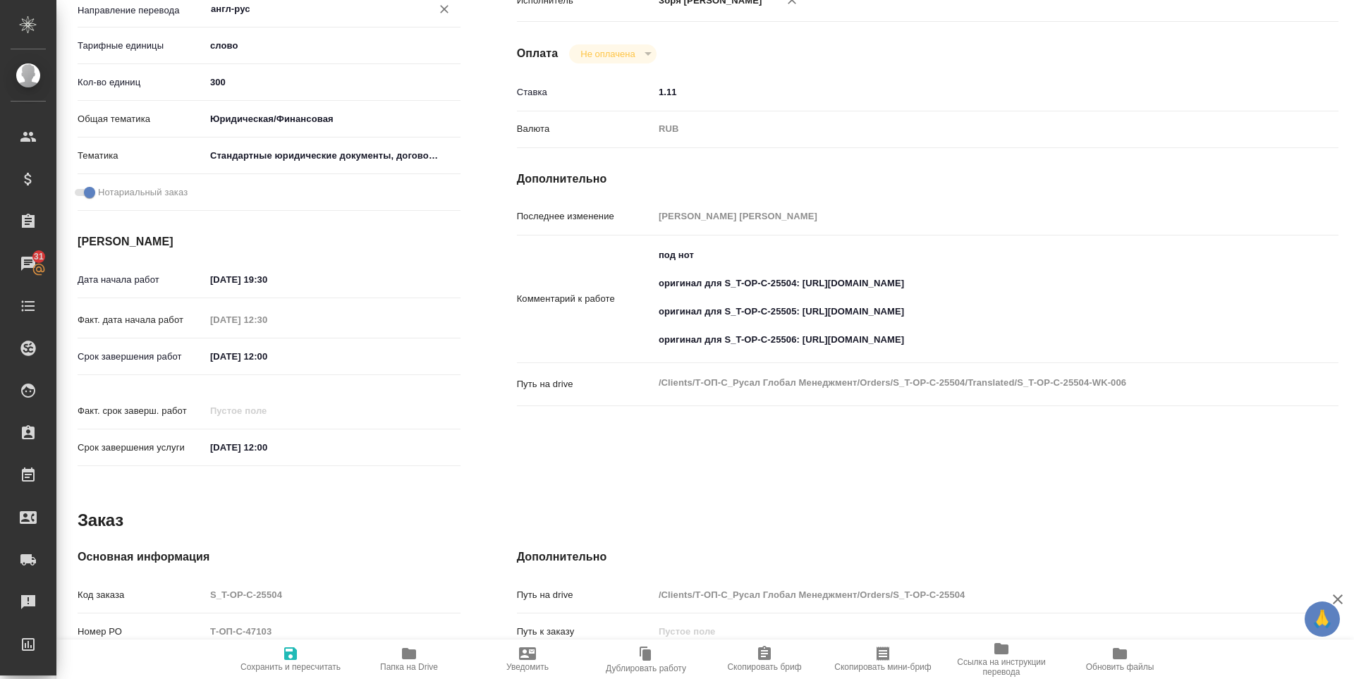
type textarea "x"
